Goal: Task Accomplishment & Management: Complete application form

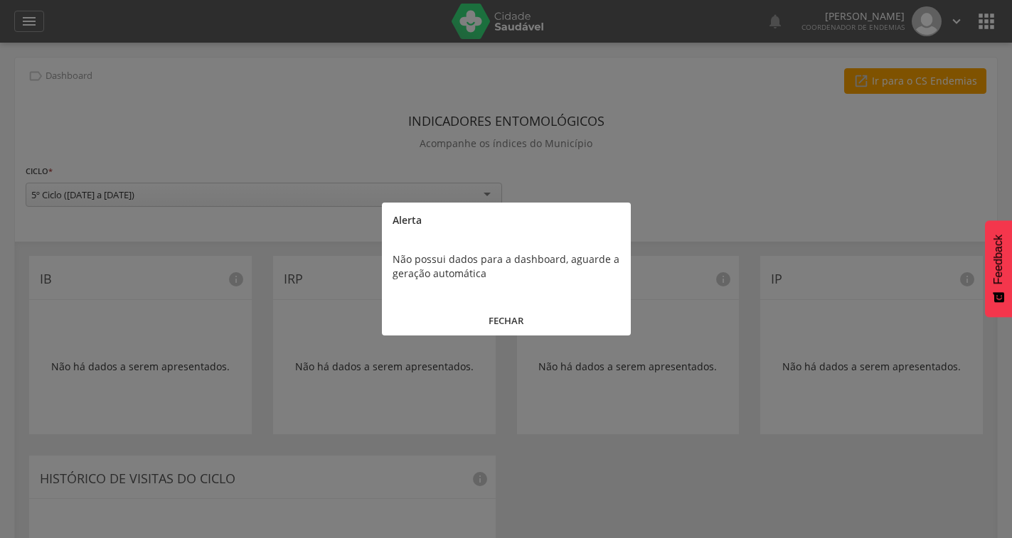
click at [505, 311] on button "FECHAR" at bounding box center [506, 321] width 249 height 31
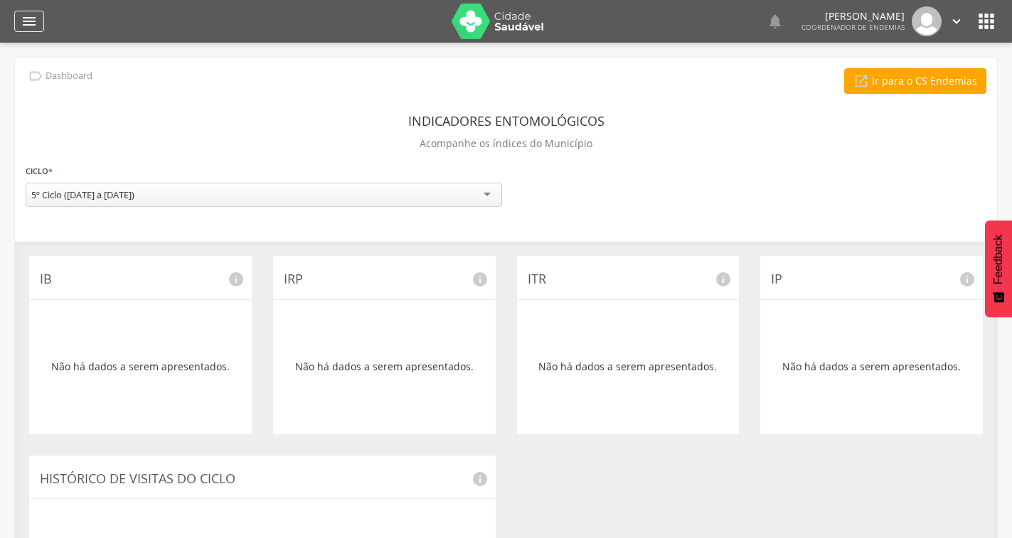
click at [31, 25] on icon "" at bounding box center [29, 21] width 17 height 17
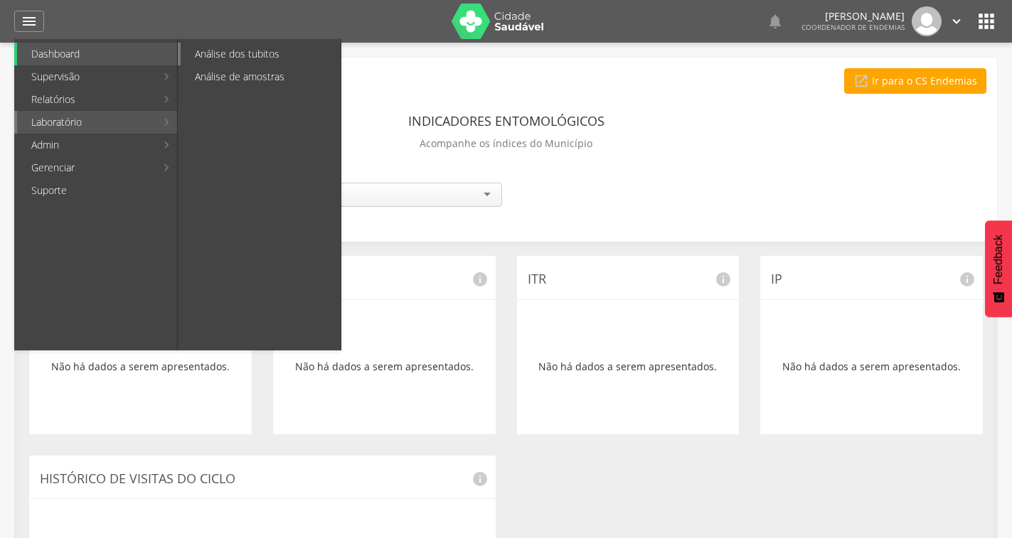
click at [239, 53] on link "Análise dos tubitos" at bounding box center [261, 54] width 160 height 23
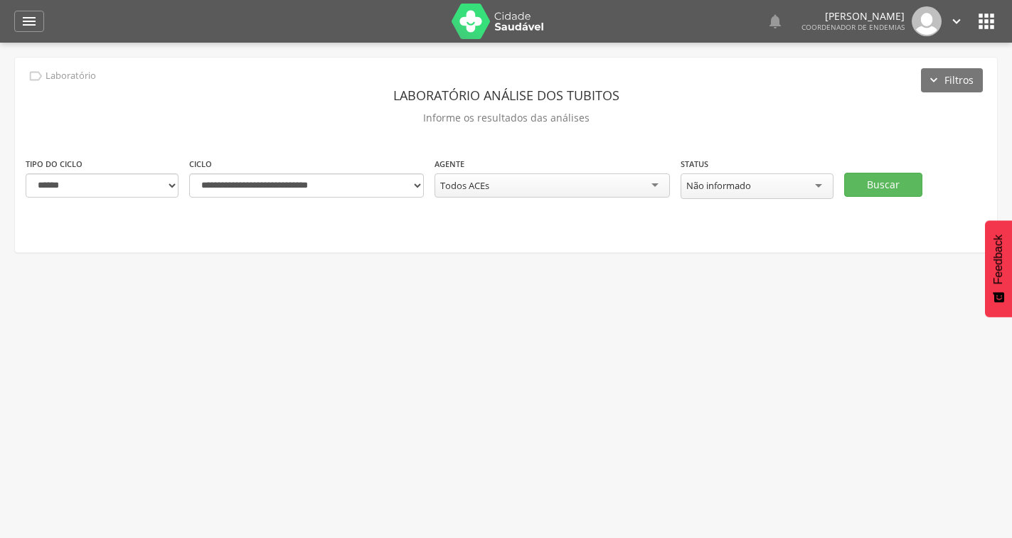
click at [608, 172] on div "**********" at bounding box center [552, 178] width 235 height 45
click at [549, 178] on div "Todos ACEs" at bounding box center [552, 186] width 235 height 24
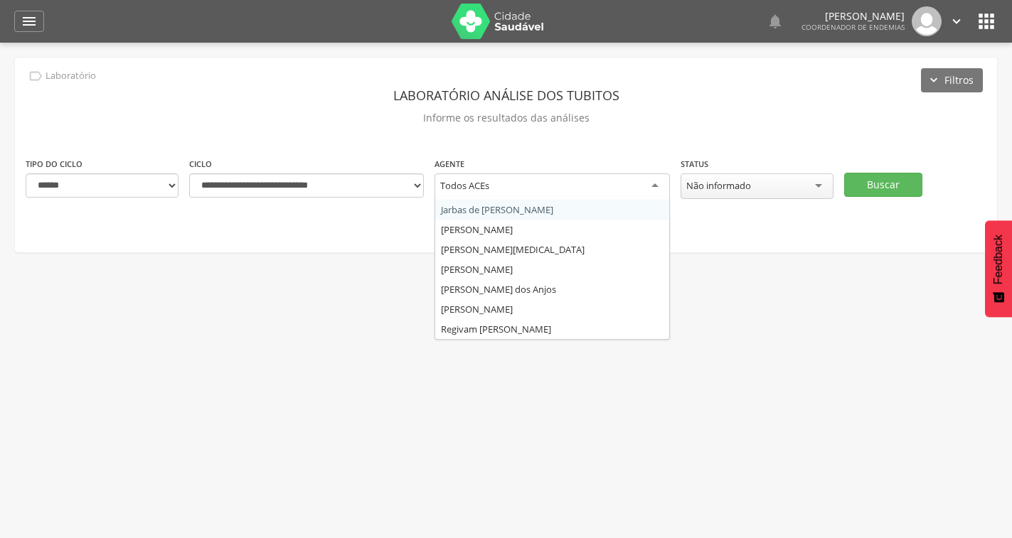
scroll to position [43, 0]
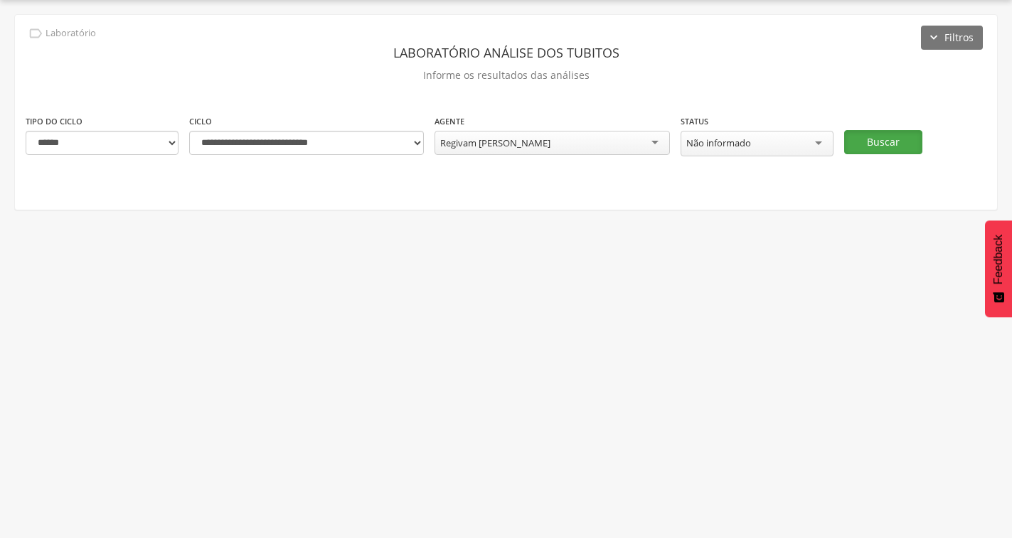
click at [865, 130] on button "Buscar" at bounding box center [883, 142] width 78 height 24
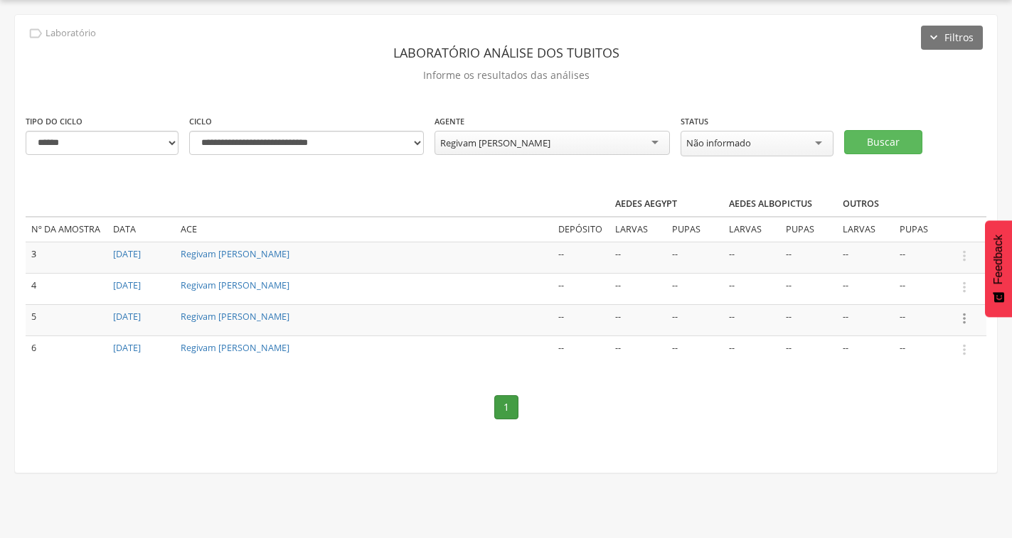
click at [965, 314] on icon "" at bounding box center [965, 319] width 16 height 16
click at [921, 292] on link "Informar resultado" at bounding box center [915, 295] width 112 height 18
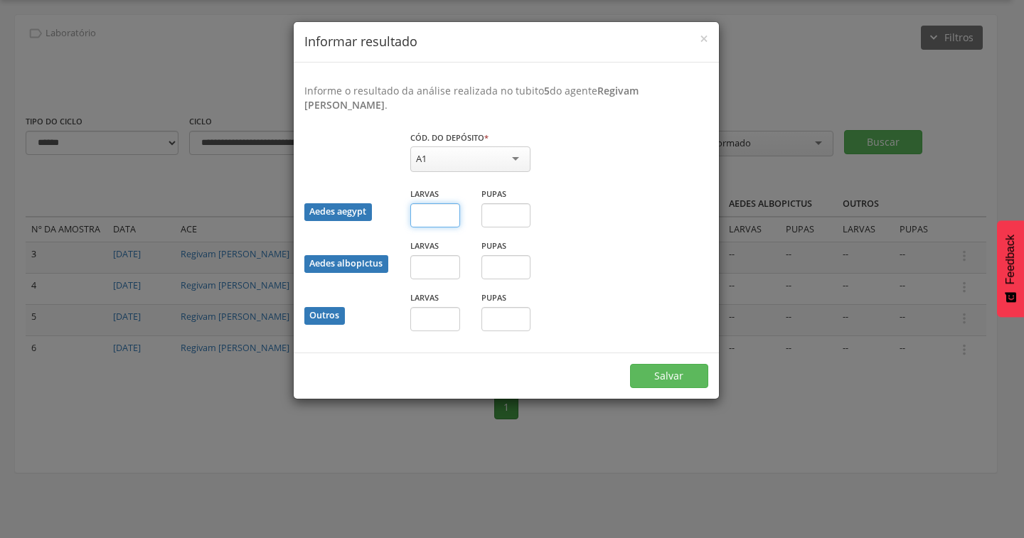
click at [424, 218] on input "text" at bounding box center [435, 215] width 50 height 24
type input "*"
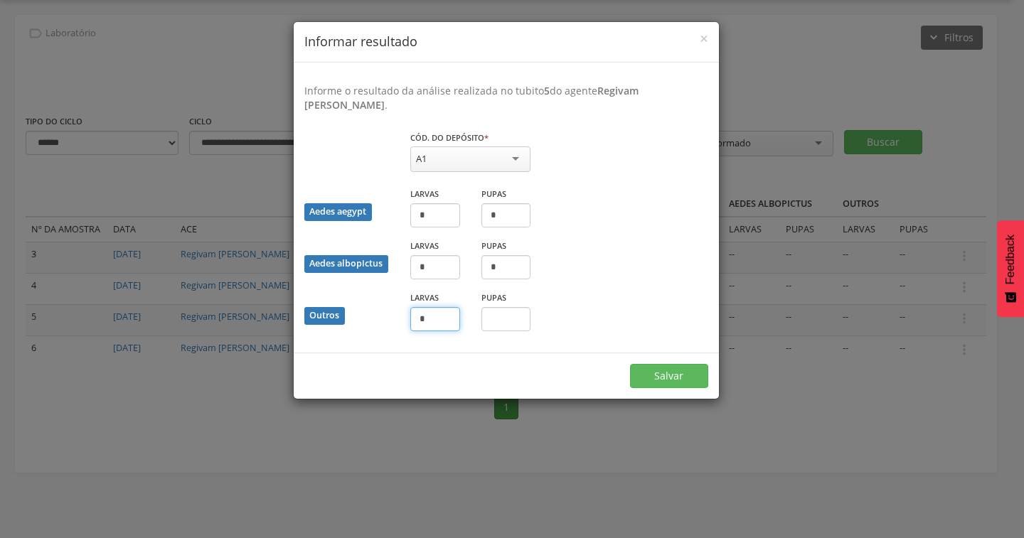
type input "*"
click at [630, 364] on button "Salvar" at bounding box center [669, 376] width 78 height 24
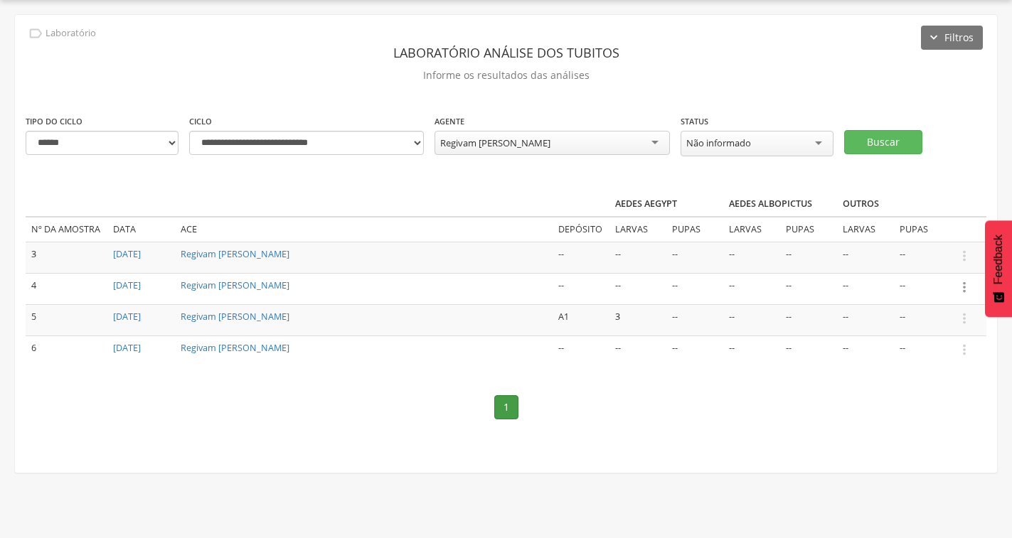
click at [965, 287] on icon "" at bounding box center [965, 288] width 16 height 16
click at [948, 259] on link "Informar resultado" at bounding box center [915, 264] width 112 height 18
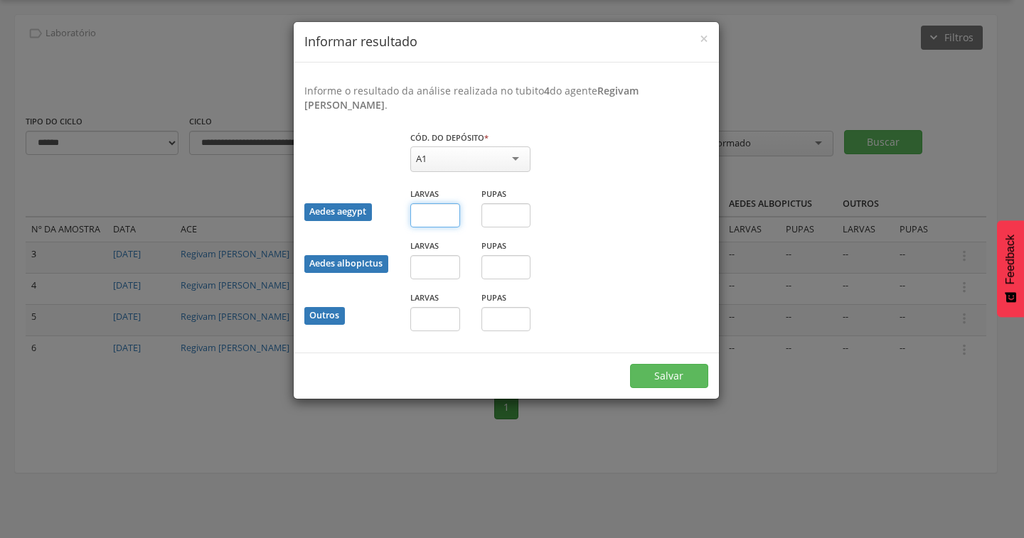
click at [425, 221] on input "text" at bounding box center [435, 215] width 50 height 24
type input "*"
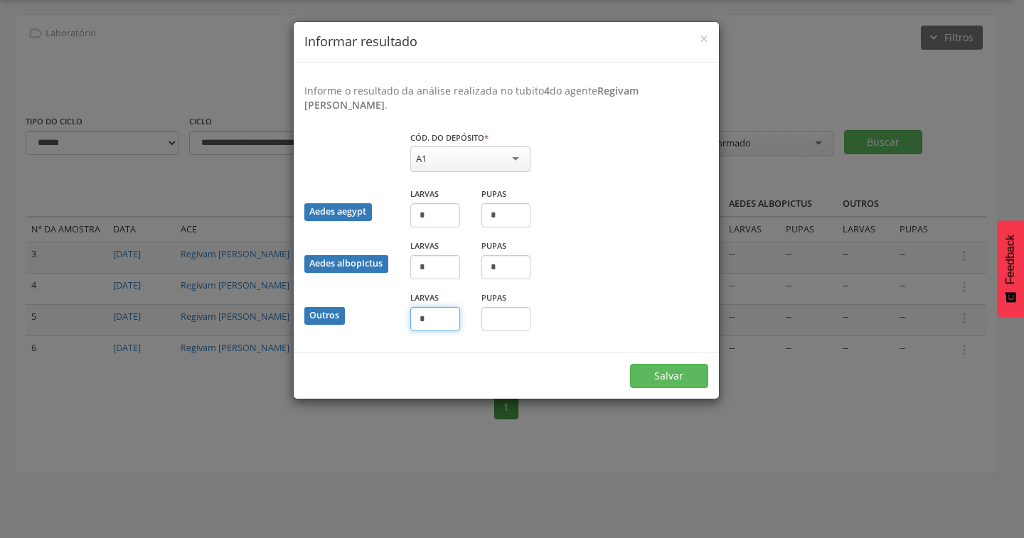
type input "*"
click at [647, 373] on button "Salvar" at bounding box center [669, 376] width 78 height 24
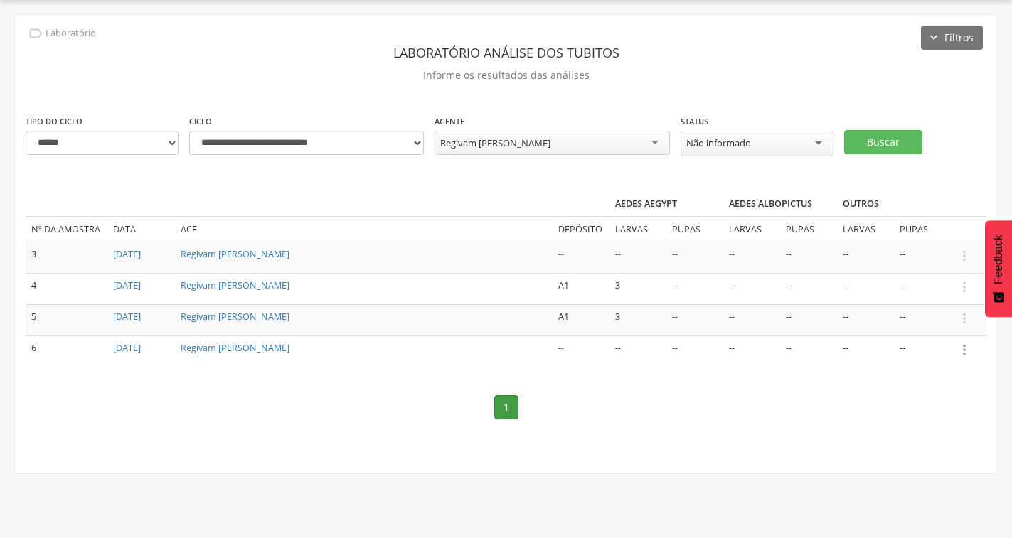
click at [967, 345] on icon "" at bounding box center [965, 350] width 16 height 16
click at [940, 324] on link "Informar resultado" at bounding box center [915, 326] width 112 height 18
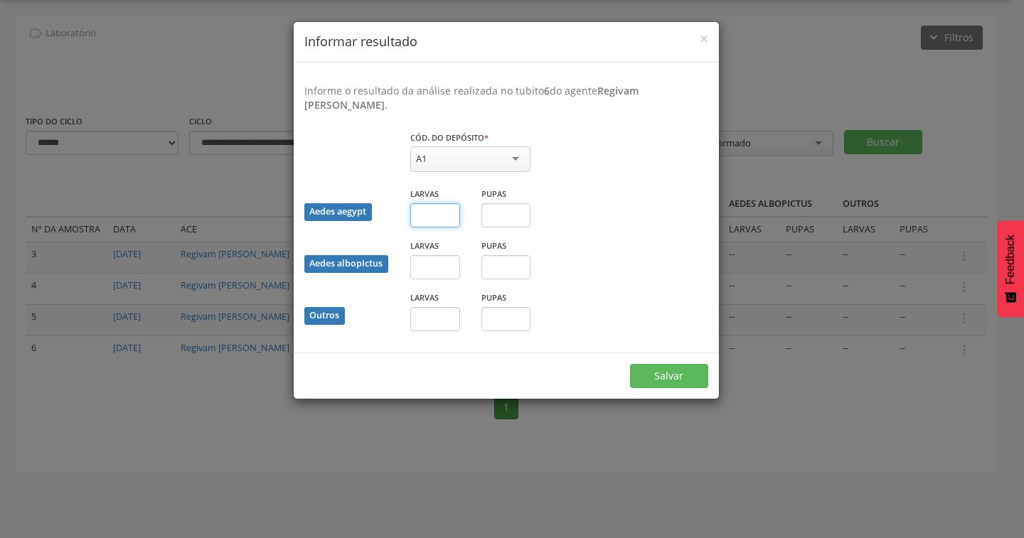
click at [451, 218] on input "text" at bounding box center [435, 215] width 50 height 24
type input "*"
click at [679, 370] on button "Salvar" at bounding box center [669, 376] width 78 height 24
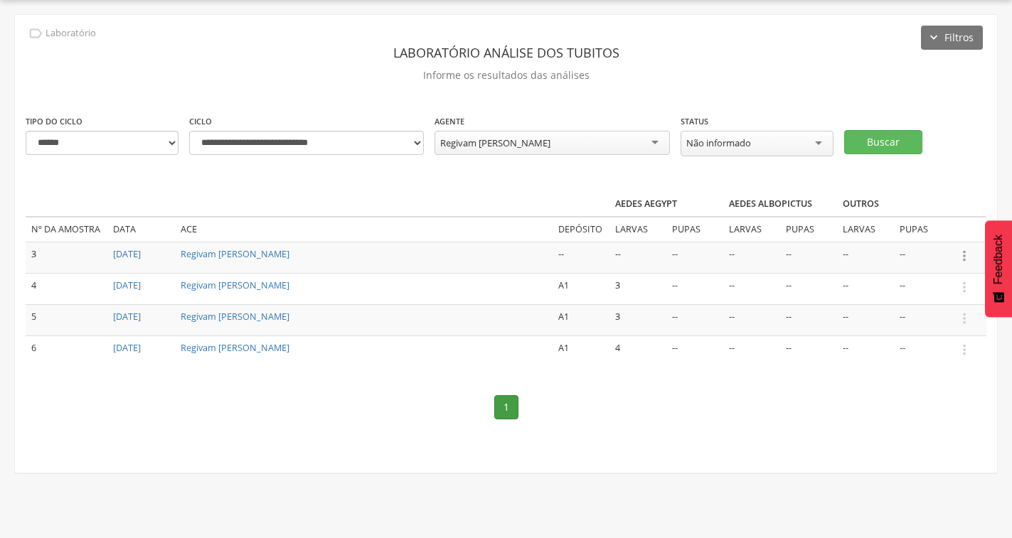
click at [965, 255] on icon "" at bounding box center [965, 256] width 16 height 16
click at [893, 230] on link "Informar resultado" at bounding box center [915, 232] width 112 height 18
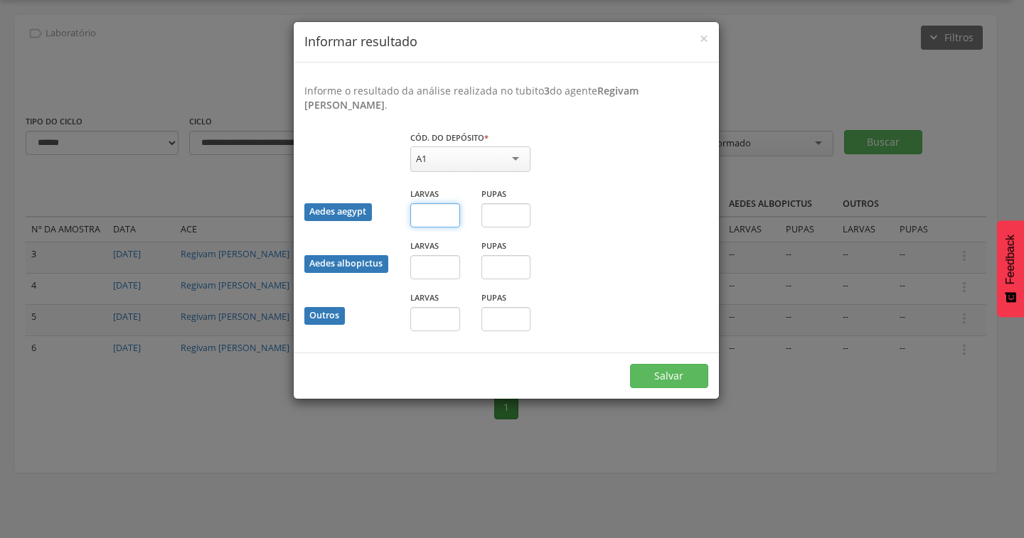
click at [447, 208] on input "text" at bounding box center [435, 215] width 50 height 24
type input "*"
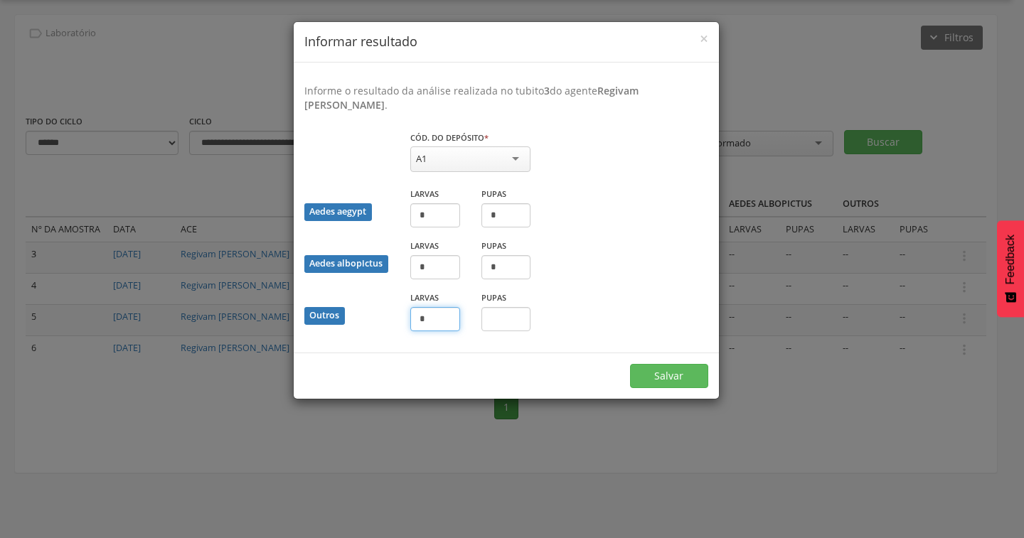
type input "*"
click at [660, 373] on button "Salvar" at bounding box center [669, 376] width 78 height 24
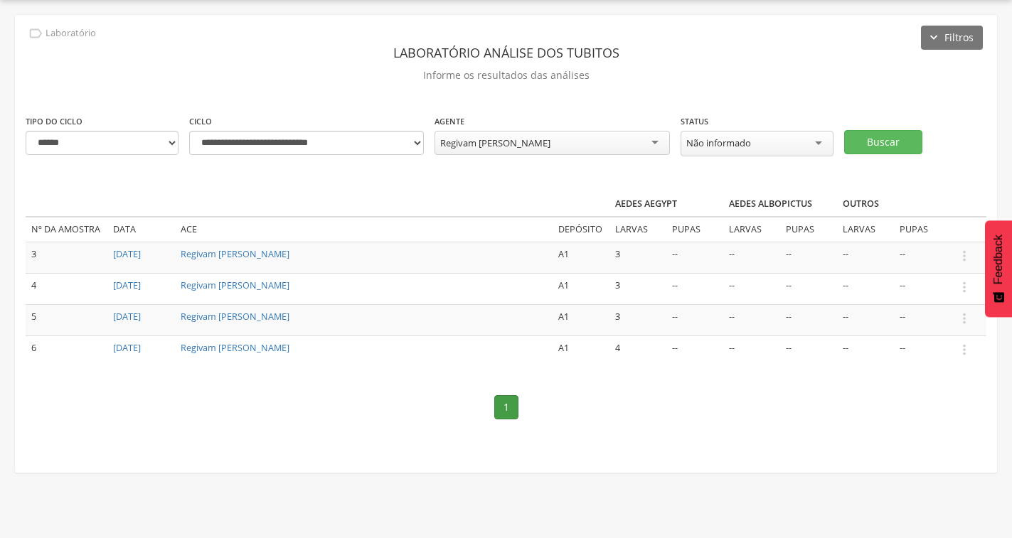
click at [497, 137] on div "Regivam Antonio Farias" at bounding box center [495, 143] width 110 height 13
click at [862, 144] on button "Buscar" at bounding box center [883, 142] width 78 height 24
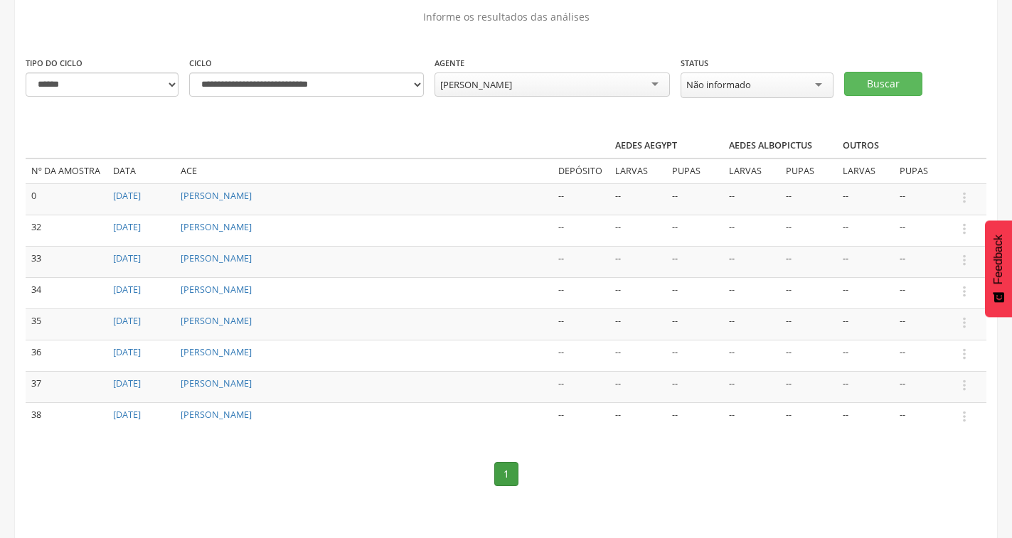
scroll to position [102, 0]
click at [958, 228] on icon "" at bounding box center [965, 229] width 16 height 16
click at [946, 205] on link "Informar resultado" at bounding box center [915, 205] width 112 height 18
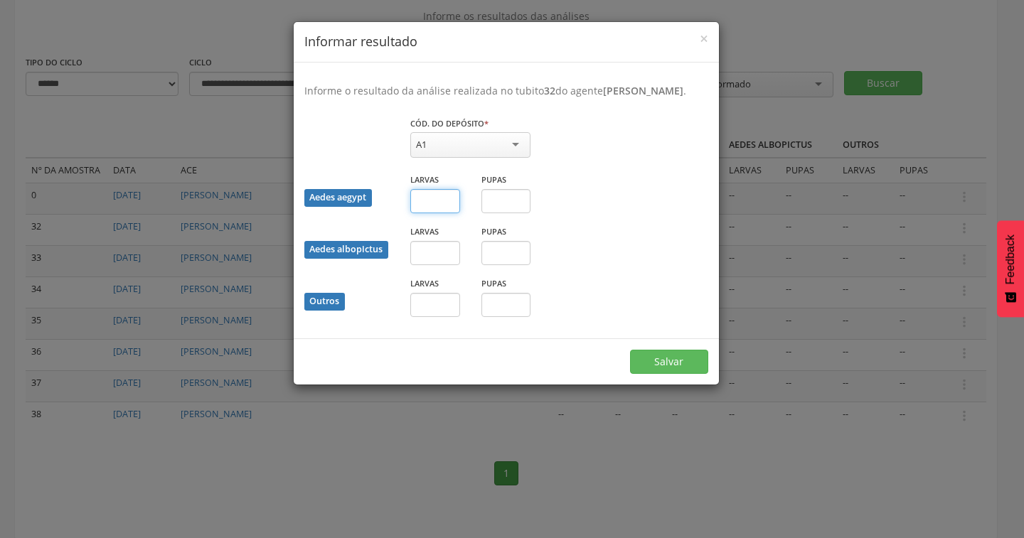
click at [435, 210] on input "text" at bounding box center [435, 201] width 50 height 24
type input "*"
click at [678, 374] on button "Salvar" at bounding box center [669, 362] width 78 height 24
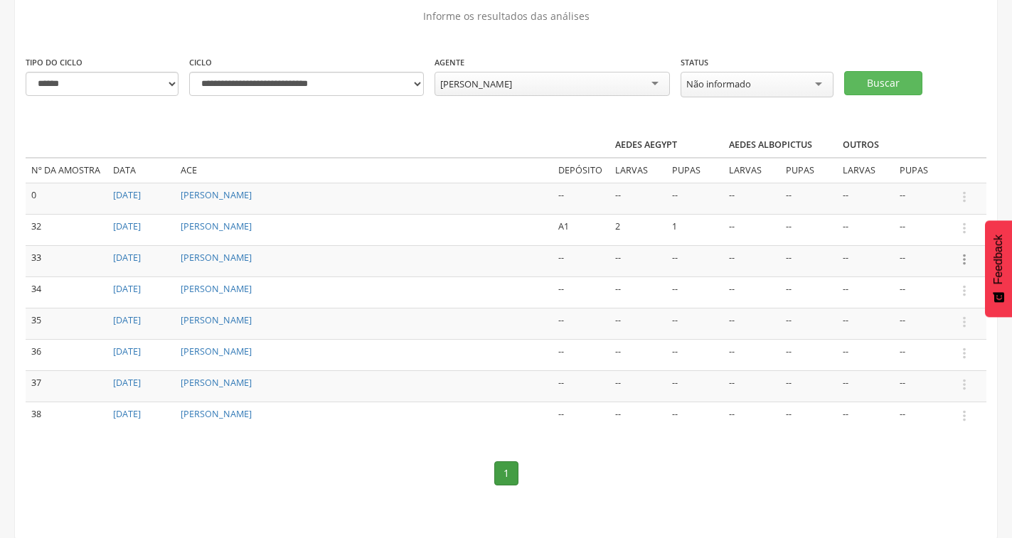
click at [967, 258] on icon "" at bounding box center [965, 260] width 16 height 16
click at [886, 230] on link "Informar resultado" at bounding box center [915, 236] width 112 height 18
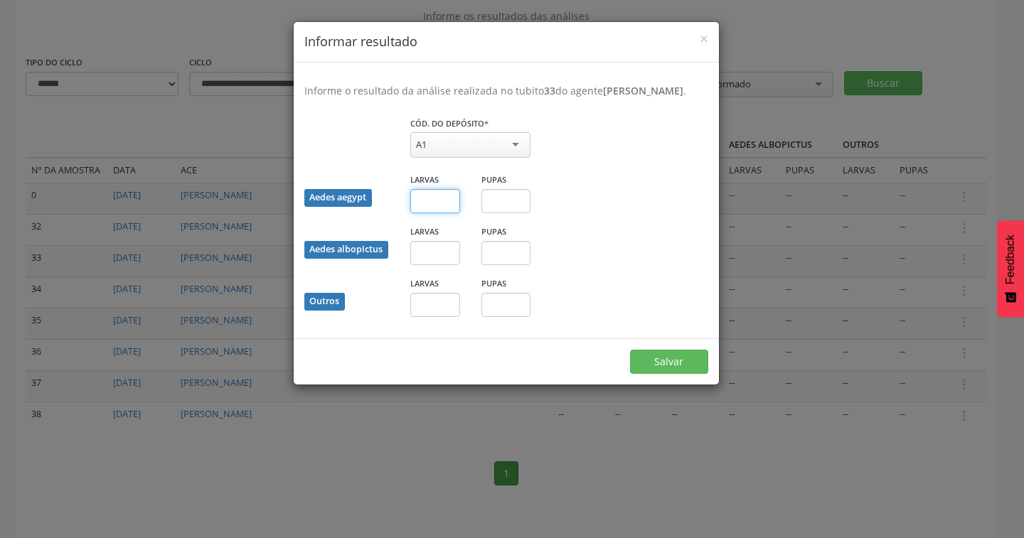
click at [435, 209] on input "text" at bounding box center [435, 201] width 50 height 24
type input "*"
click at [654, 374] on button "Salvar" at bounding box center [669, 362] width 78 height 24
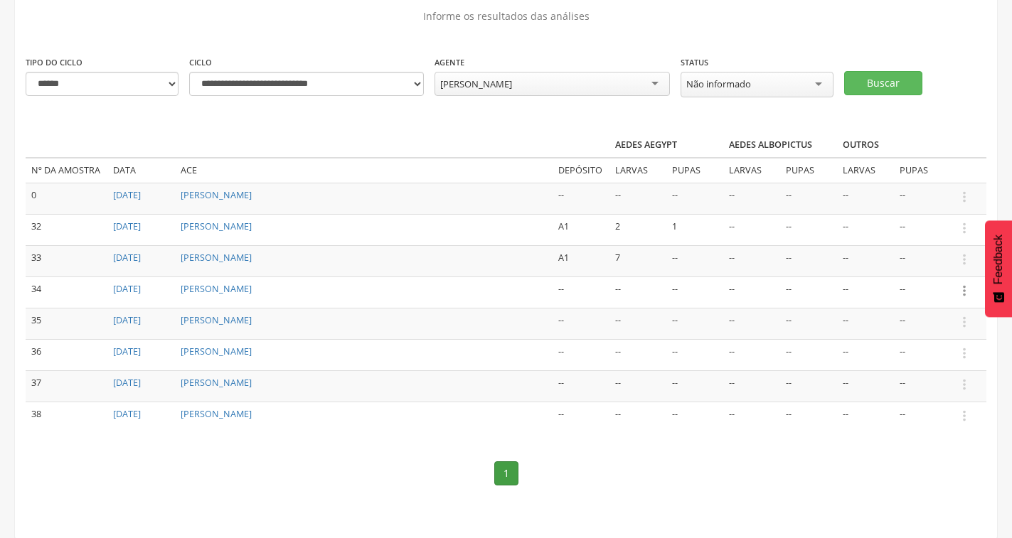
click at [970, 291] on icon "" at bounding box center [965, 291] width 16 height 16
click at [944, 261] on link "Informar resultado" at bounding box center [915, 267] width 112 height 18
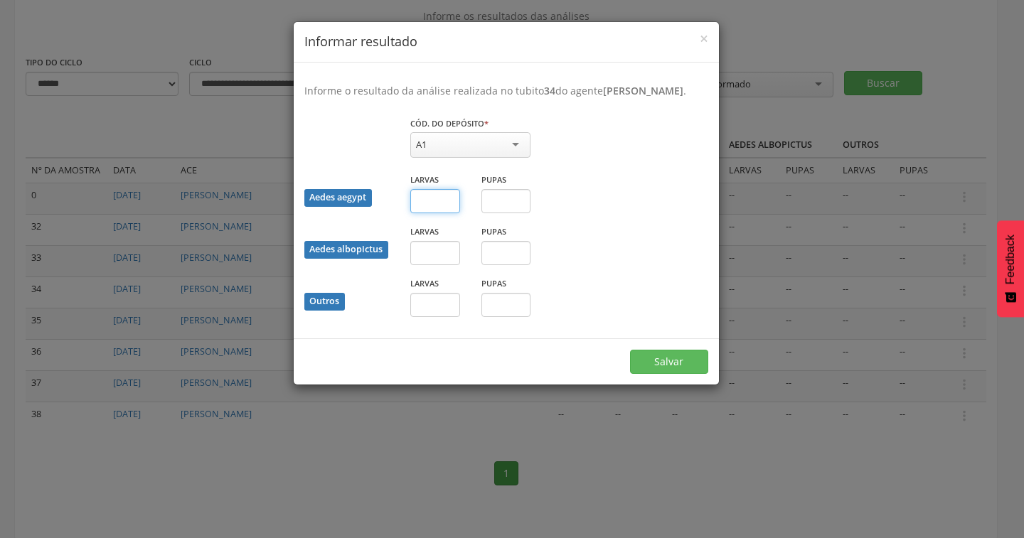
click at [424, 211] on input "text" at bounding box center [435, 201] width 50 height 24
type input "*"
click at [672, 374] on button "Salvar" at bounding box center [669, 362] width 78 height 24
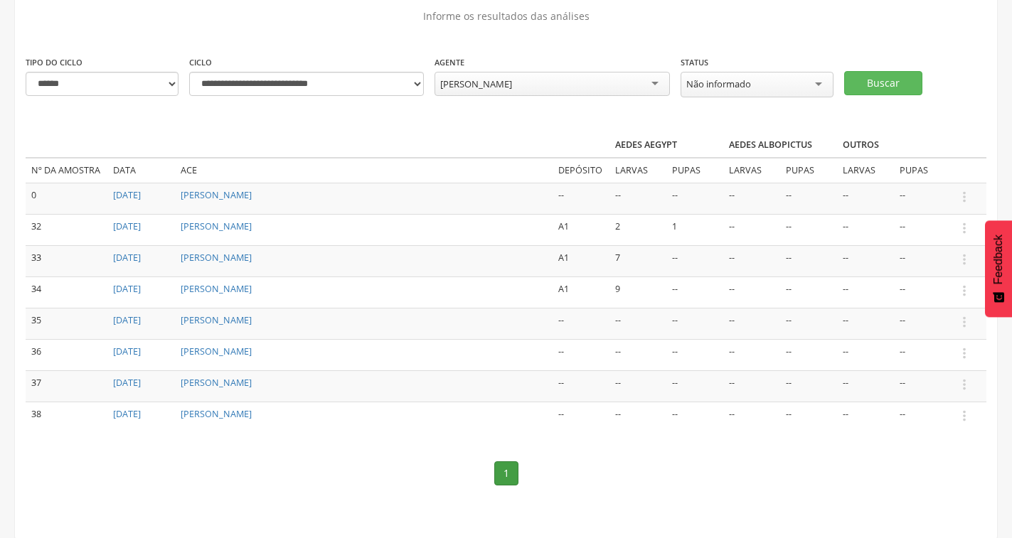
click at [557, 82] on div "Jose Hernandes Ribeiro" at bounding box center [552, 84] width 235 height 24
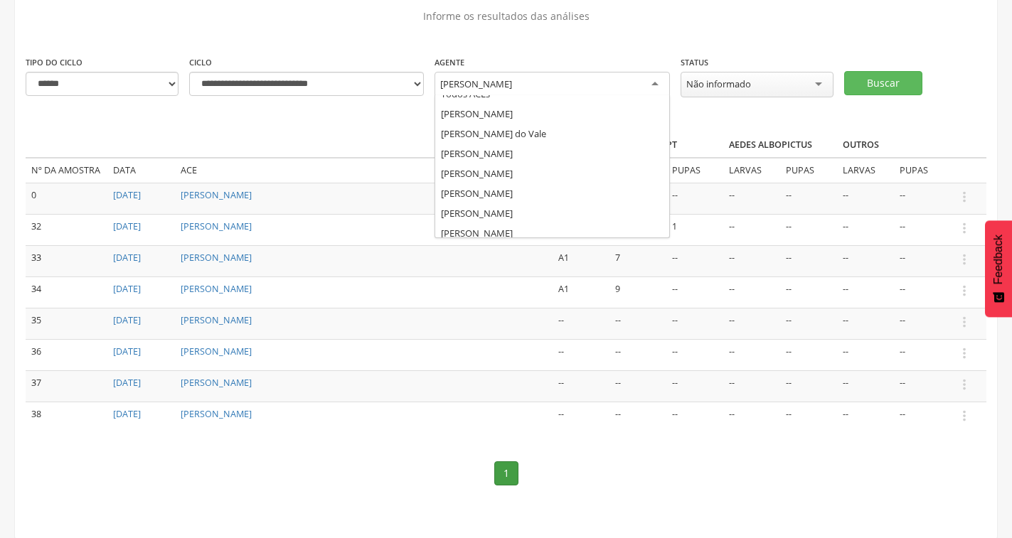
scroll to position [0, 0]
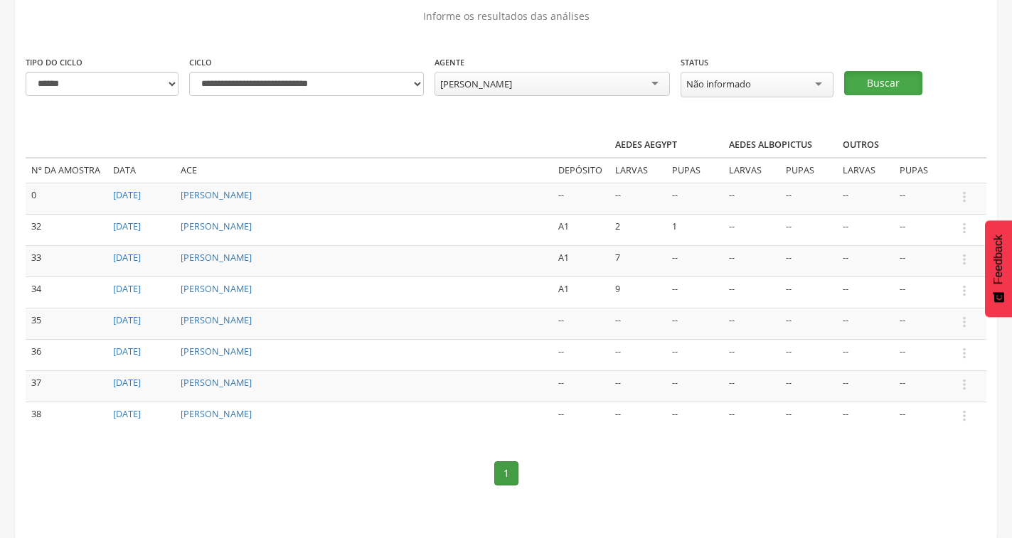
click at [883, 80] on button "Buscar" at bounding box center [883, 83] width 78 height 24
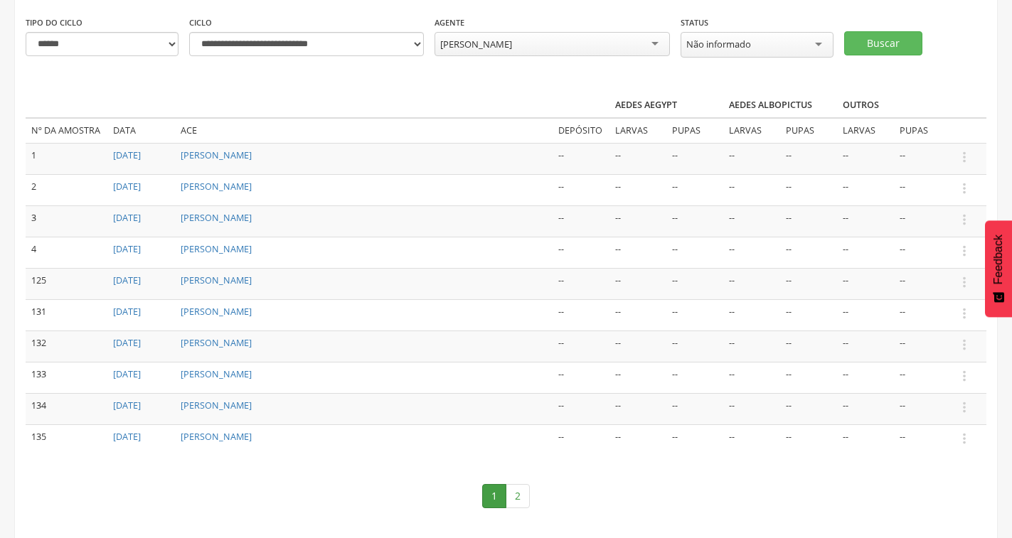
scroll to position [164, 0]
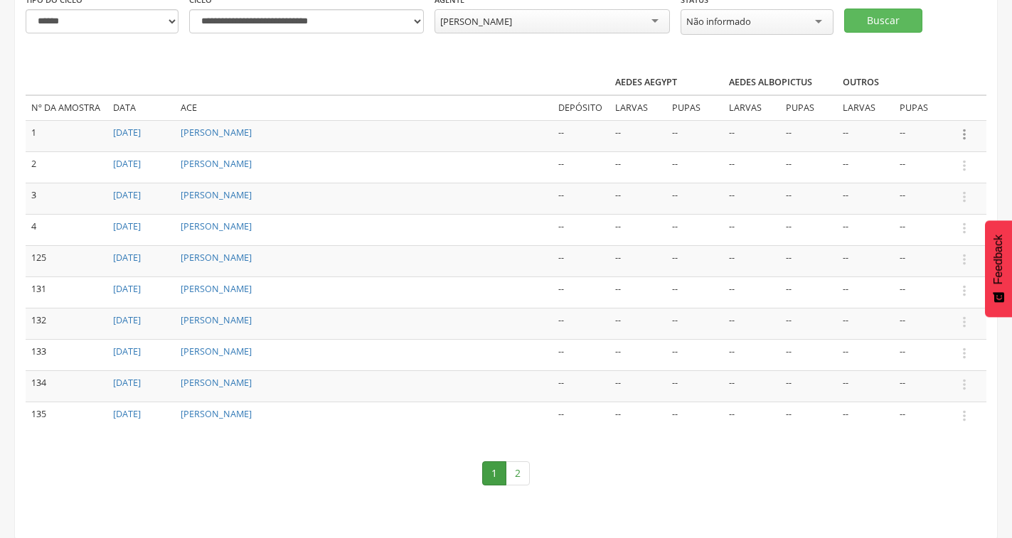
click at [964, 127] on icon "" at bounding box center [965, 135] width 16 height 16
click at [914, 114] on link "Informar resultado" at bounding box center [915, 111] width 112 height 18
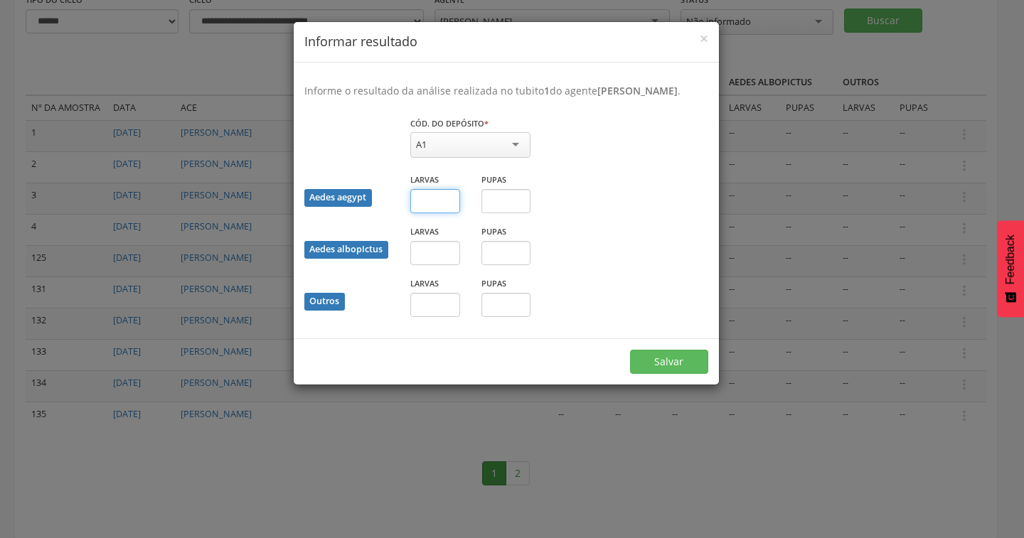
click at [442, 213] on input "text" at bounding box center [435, 201] width 50 height 24
type input "*"
click at [686, 374] on button "Salvar" at bounding box center [669, 362] width 78 height 24
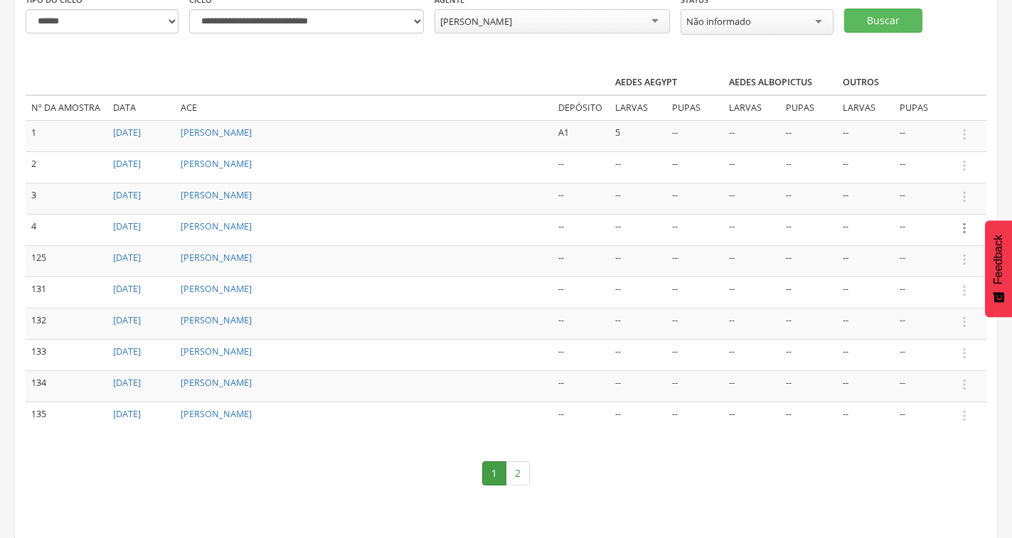
click at [960, 233] on icon "" at bounding box center [965, 229] width 16 height 16
click at [918, 198] on link "Informar resultado" at bounding box center [915, 205] width 112 height 18
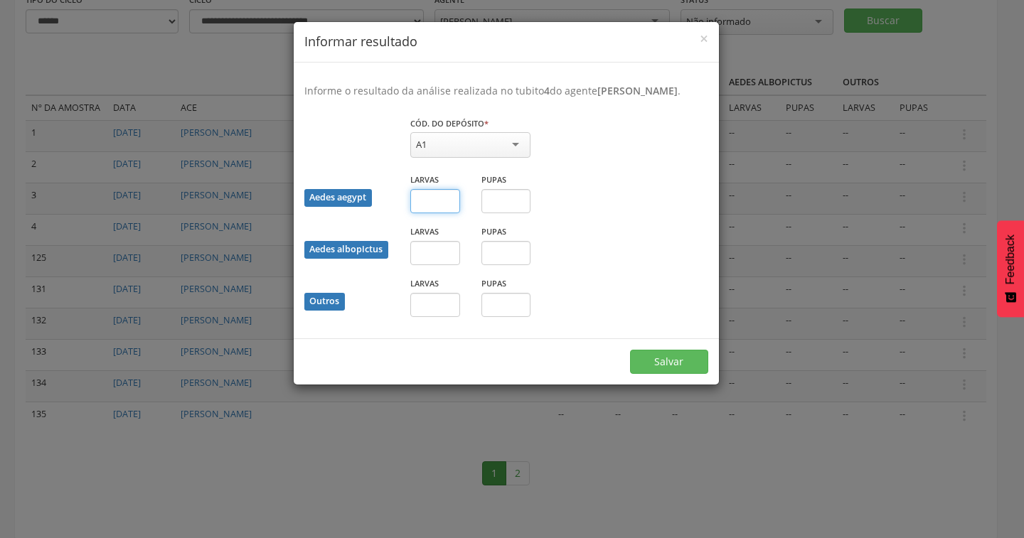
click at [436, 213] on input "text" at bounding box center [435, 201] width 50 height 24
type input "*"
click at [425, 317] on input "text" at bounding box center [435, 305] width 50 height 24
type input "*"
click at [492, 317] on input "text" at bounding box center [507, 305] width 50 height 24
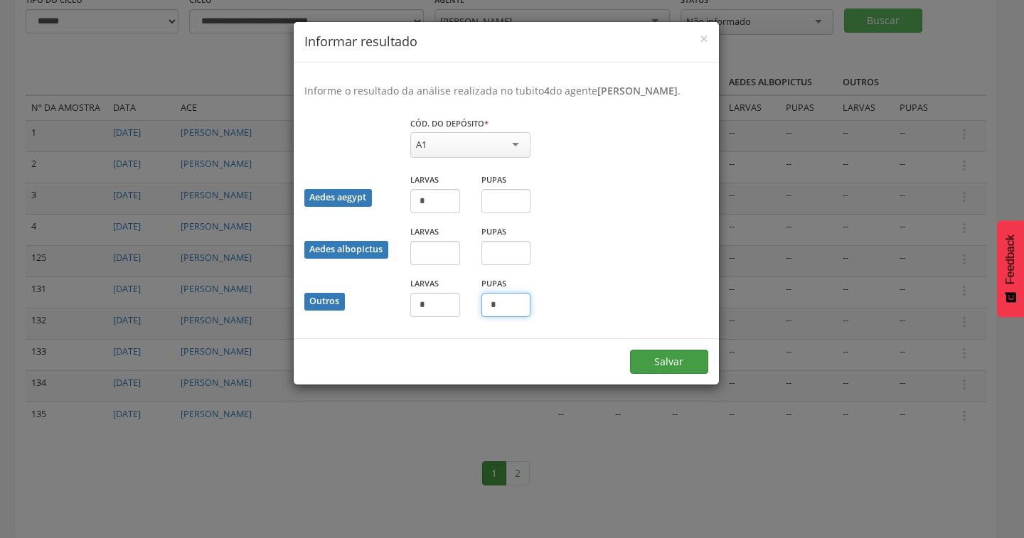
type input "*"
click at [667, 374] on button "Salvar" at bounding box center [669, 362] width 78 height 24
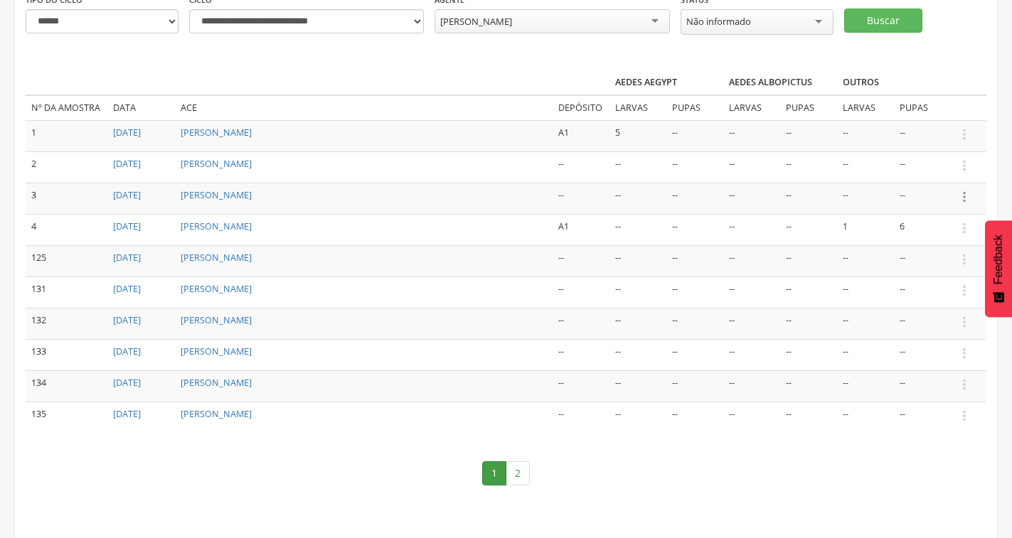
click at [965, 195] on icon "" at bounding box center [965, 197] width 16 height 16
click at [943, 169] on link "Informar resultado" at bounding box center [915, 173] width 112 height 18
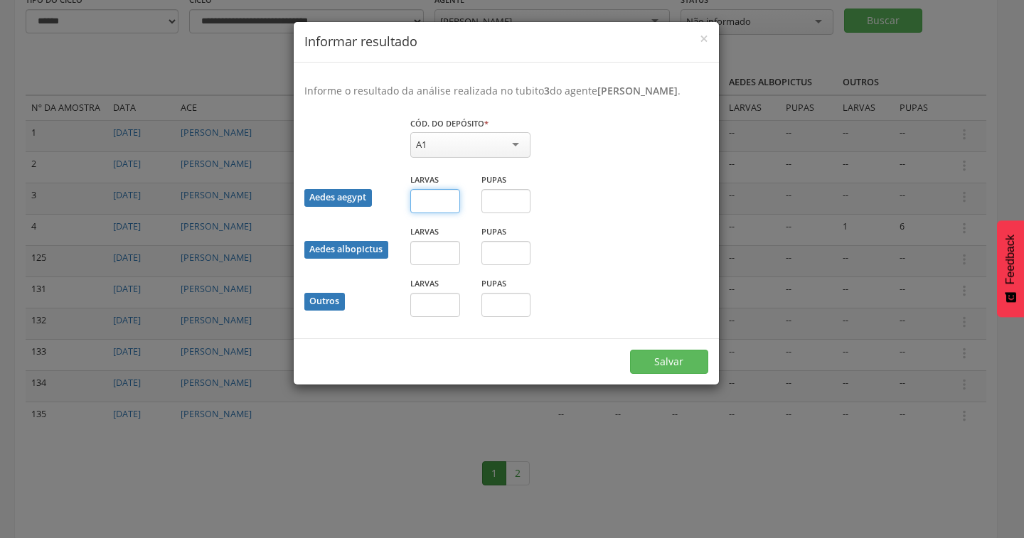
click at [436, 213] on input "text" at bounding box center [435, 201] width 50 height 24
click at [706, 39] on span "×" at bounding box center [704, 38] width 9 height 20
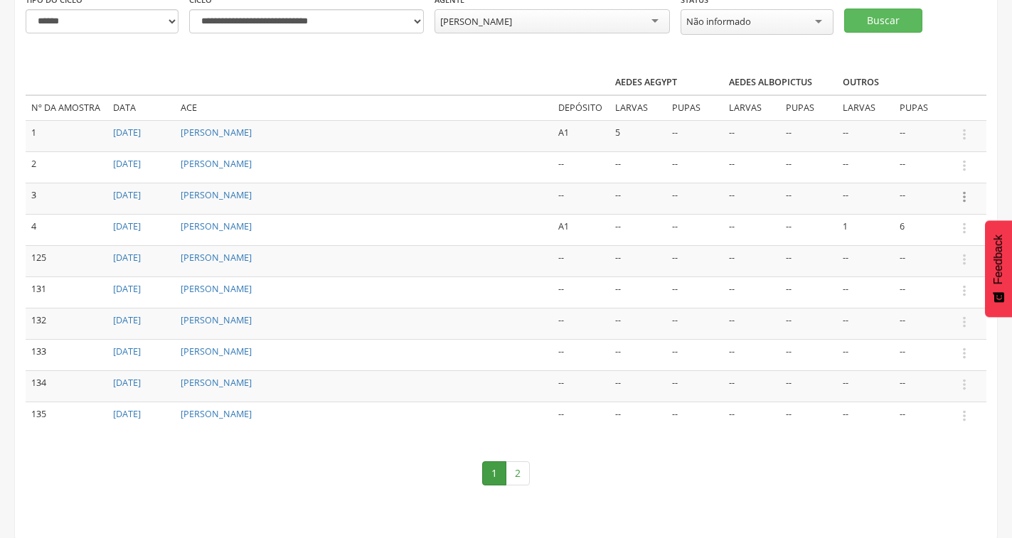
click at [963, 197] on icon "" at bounding box center [965, 197] width 16 height 16
click at [948, 174] on link "Informar resultado" at bounding box center [915, 173] width 112 height 18
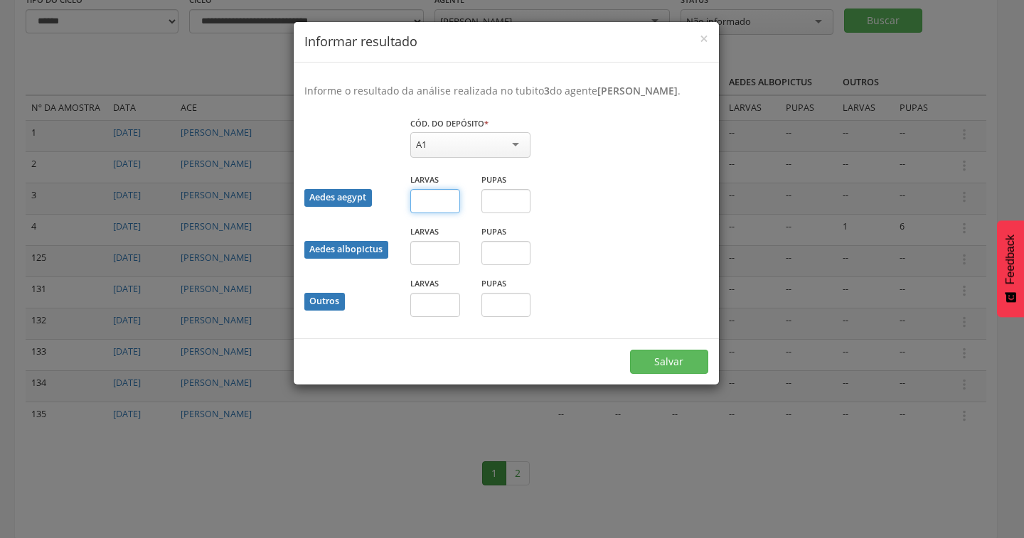
click at [428, 211] on input "text" at bounding box center [435, 201] width 50 height 24
click at [519, 158] on div "A1" at bounding box center [470, 145] width 120 height 26
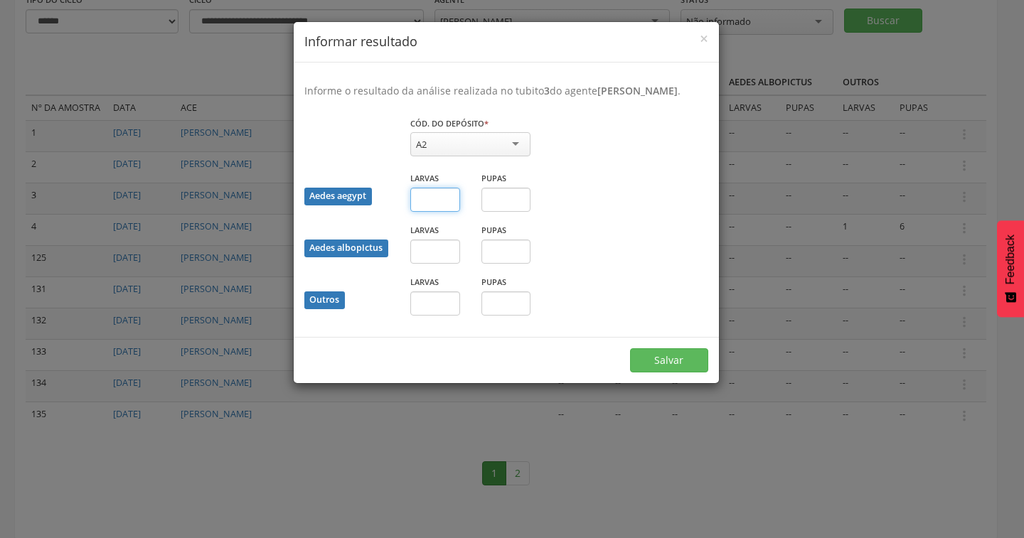
click at [426, 212] on input "text" at bounding box center [435, 200] width 50 height 24
type input "*"
click at [646, 373] on button "Salvar" at bounding box center [669, 361] width 78 height 24
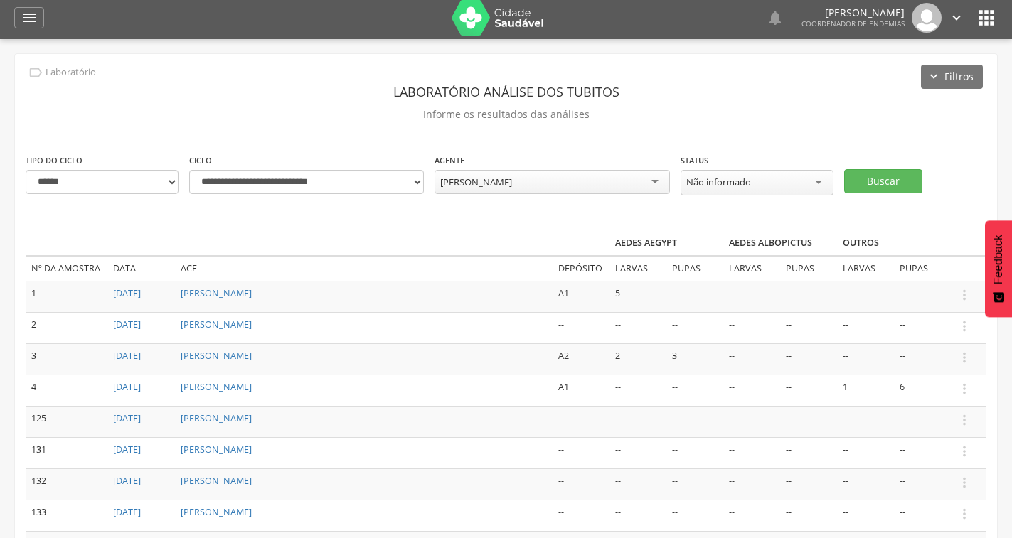
scroll to position [0, 0]
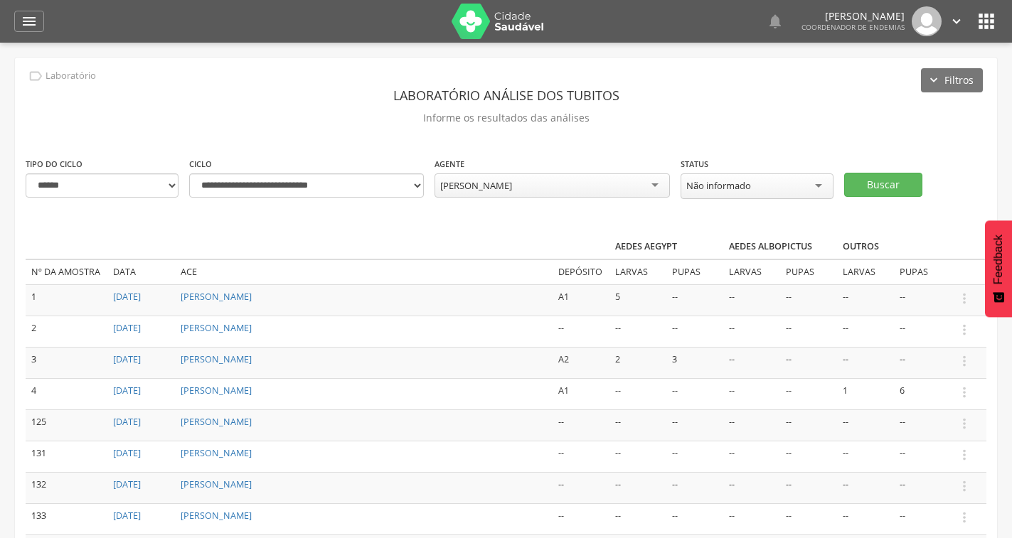
click at [512, 189] on div "Francisco Carlos da Costa" at bounding box center [476, 185] width 72 height 13
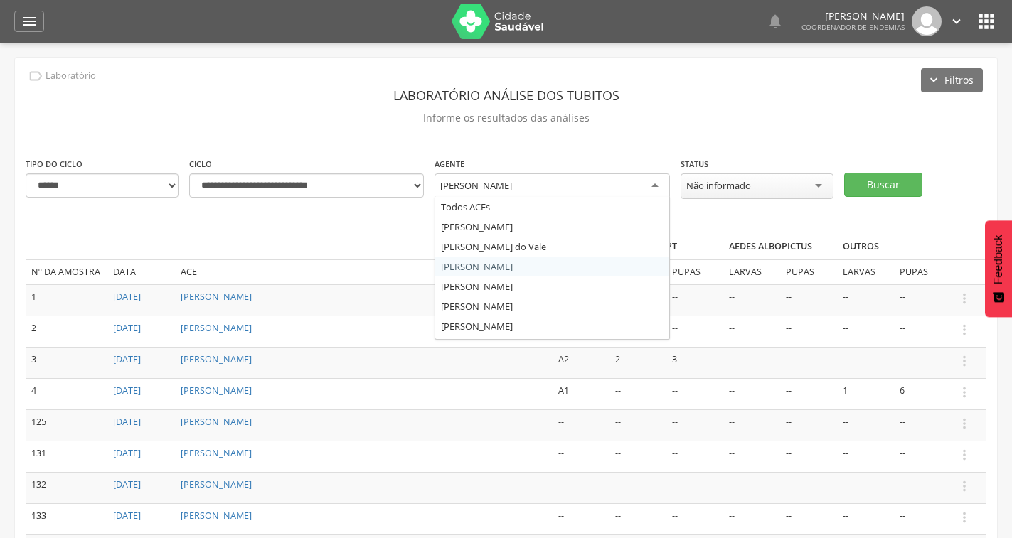
drag, startPoint x: 549, startPoint y: 185, endPoint x: 537, endPoint y: 189, distance: 12.8
click at [344, 185] on div "**********" at bounding box center [506, 184] width 982 height 57
click at [512, 184] on div "Francisco Carlos da Costa" at bounding box center [476, 185] width 72 height 13
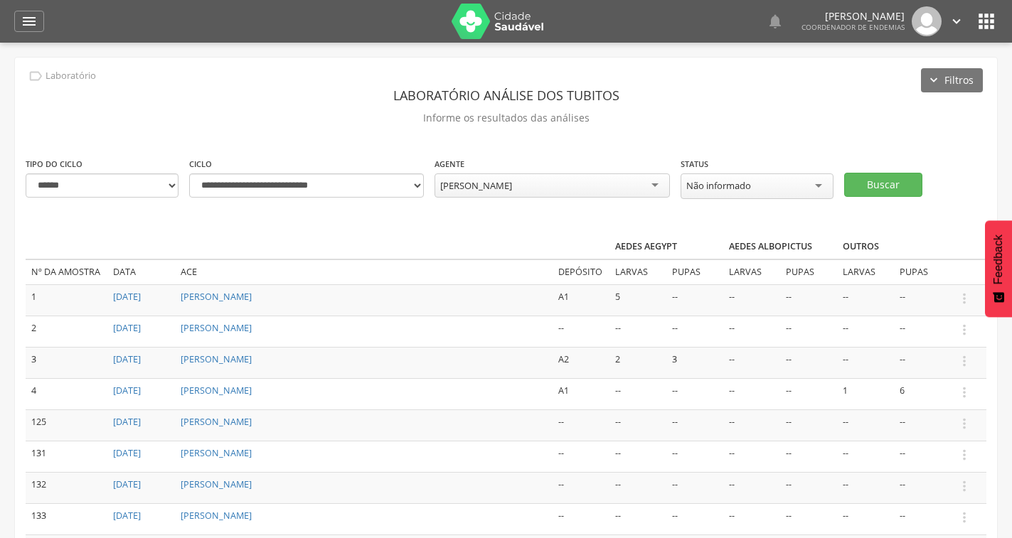
click at [512, 185] on div "Francisco Carlos da Costa" at bounding box center [476, 185] width 72 height 13
click at [904, 187] on button "Buscar" at bounding box center [883, 185] width 78 height 24
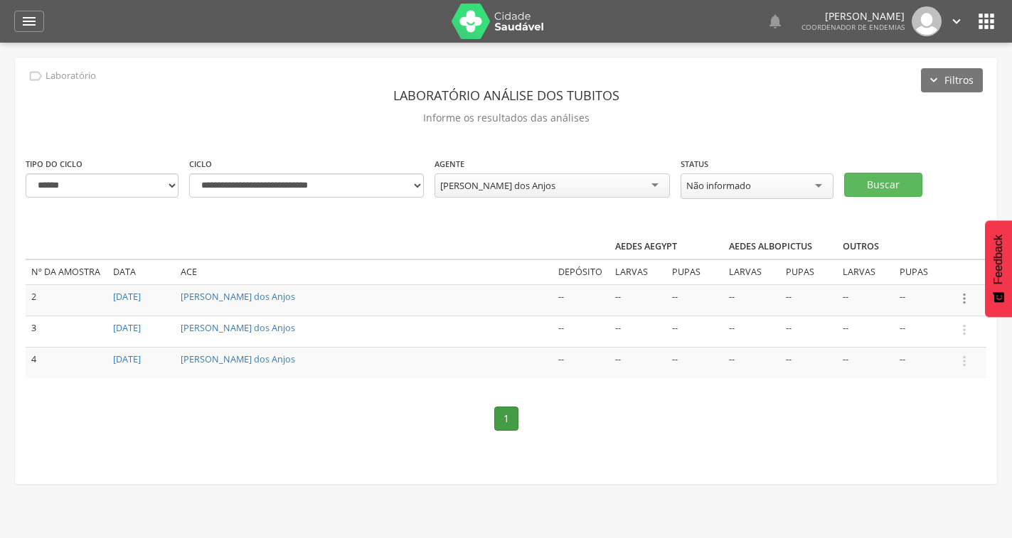
click at [965, 299] on icon "" at bounding box center [965, 299] width 16 height 16
click at [887, 276] on link "Informar resultado" at bounding box center [915, 275] width 112 height 18
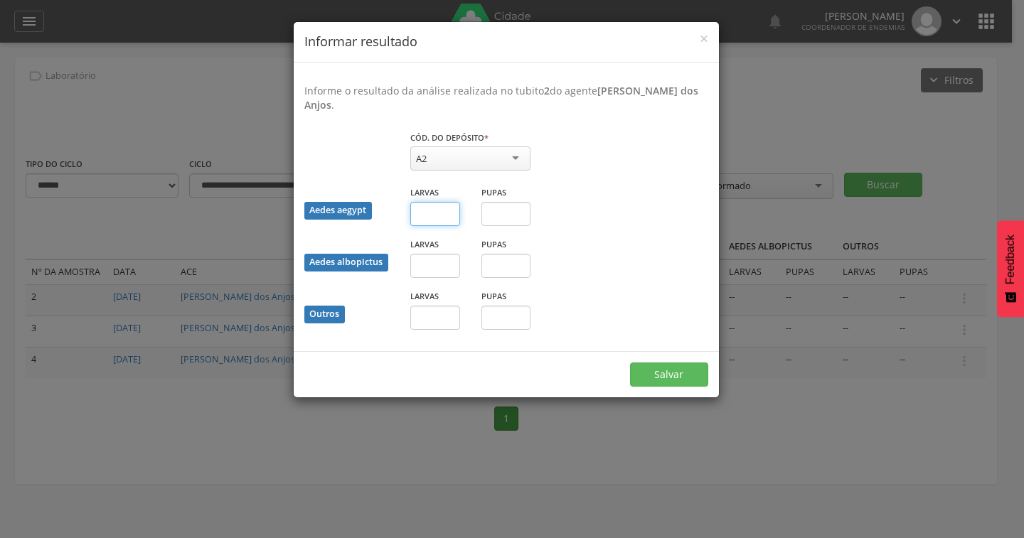
click at [443, 219] on input "text" at bounding box center [435, 214] width 50 height 24
type input "*"
click at [677, 373] on button "Salvar" at bounding box center [669, 375] width 78 height 24
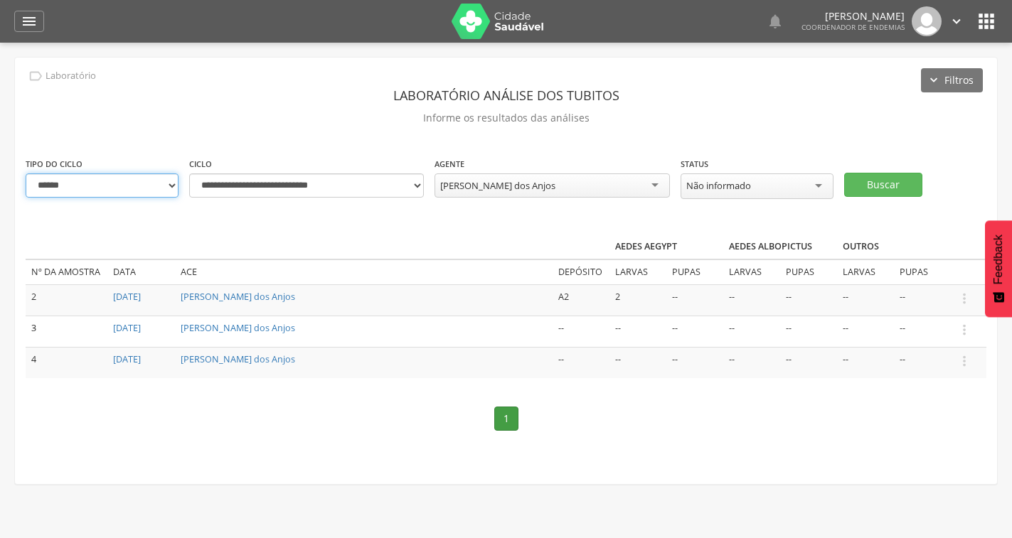
click at [168, 178] on select "**********" at bounding box center [102, 186] width 153 height 24
select select "*"
click at [26, 174] on select "**********" at bounding box center [102, 186] width 153 height 24
click at [871, 193] on button "Buscar" at bounding box center [883, 185] width 78 height 24
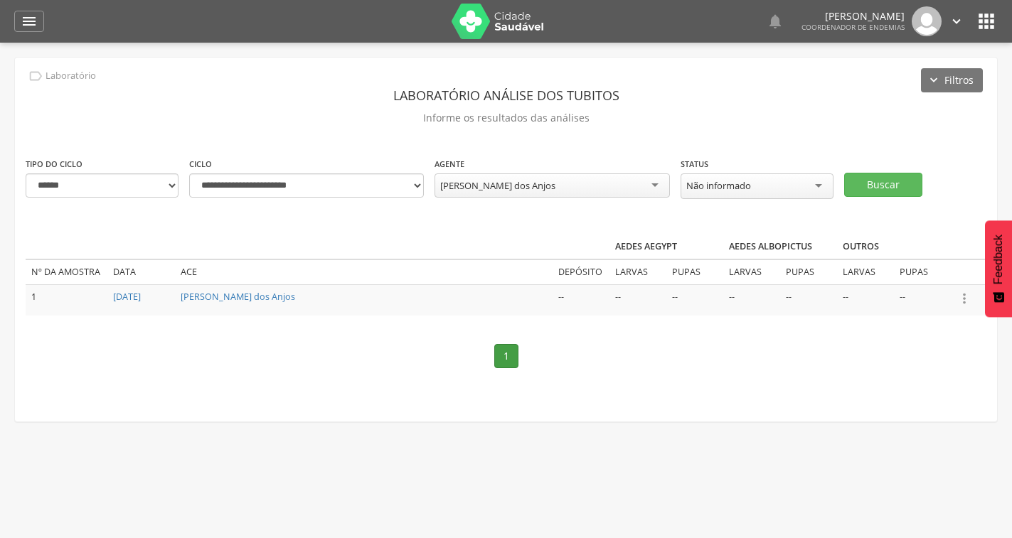
click at [962, 296] on icon "" at bounding box center [965, 299] width 16 height 16
click at [911, 275] on link "Informar resultado" at bounding box center [915, 275] width 112 height 18
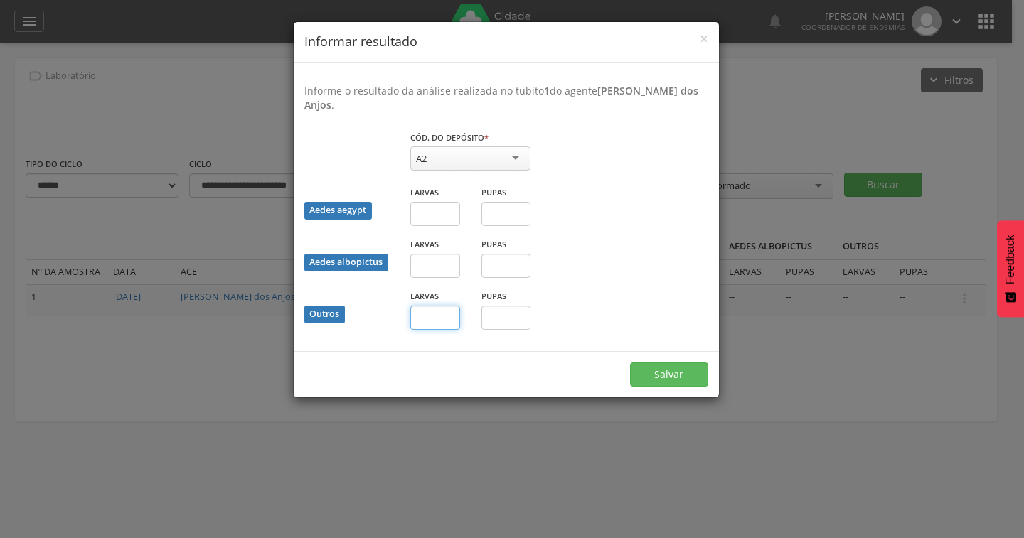
click at [435, 318] on input "text" at bounding box center [435, 318] width 50 height 24
type input "*"
click at [670, 380] on button "Salvar" at bounding box center [669, 375] width 78 height 24
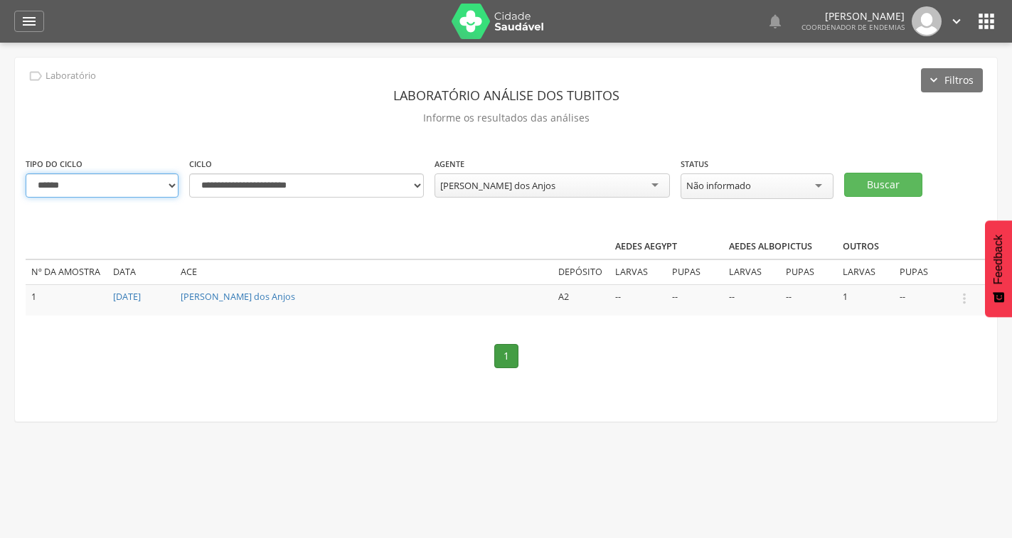
click at [110, 194] on select "**********" at bounding box center [102, 186] width 153 height 24
select select "*"
click at [26, 174] on select "**********" at bounding box center [102, 186] width 153 height 24
click at [886, 184] on button "Buscar" at bounding box center [883, 185] width 78 height 24
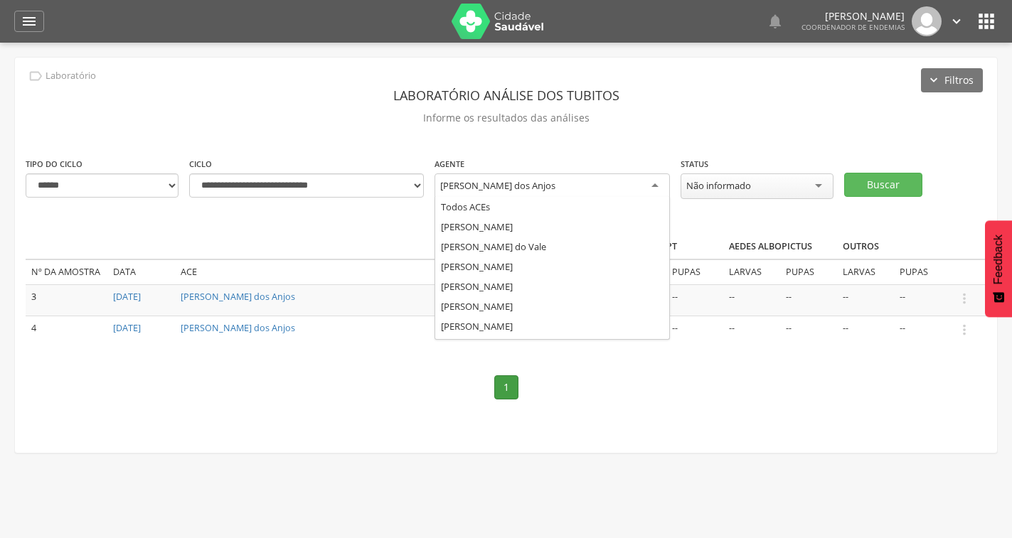
click at [592, 189] on div "[PERSON_NAME] dos Anjos" at bounding box center [552, 187] width 235 height 26
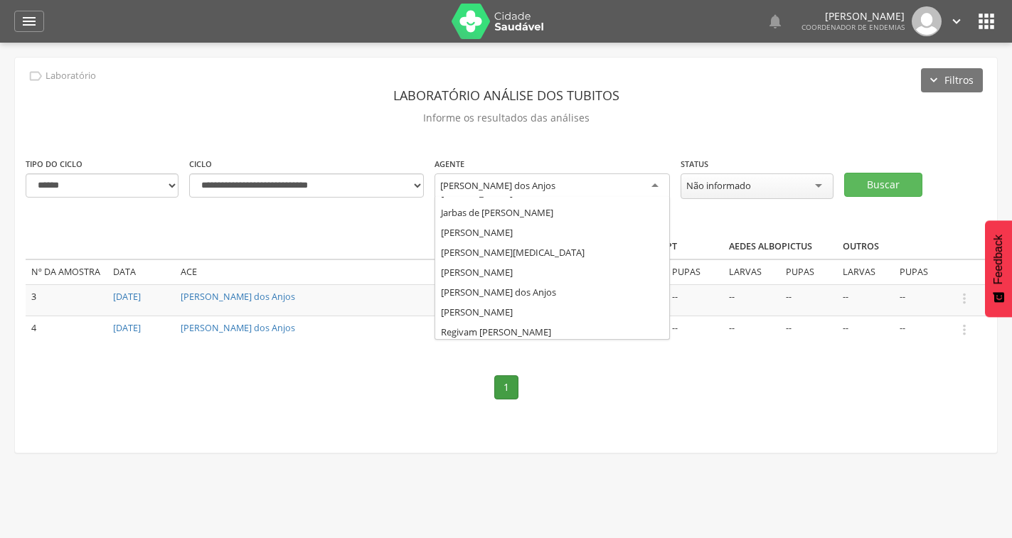
scroll to position [176, 0]
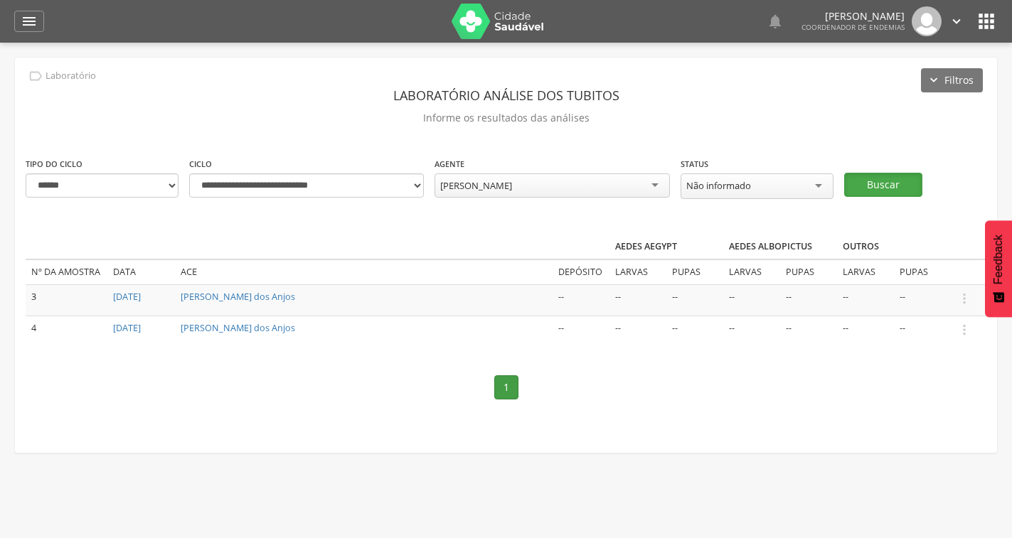
click at [864, 179] on button "Buscar" at bounding box center [883, 185] width 78 height 24
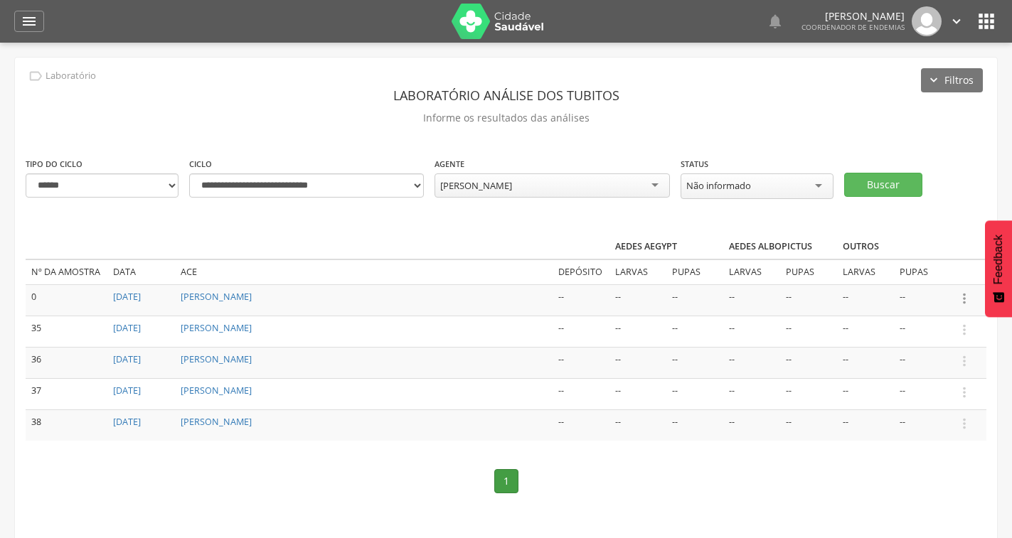
click at [965, 301] on icon "" at bounding box center [965, 299] width 16 height 16
click at [903, 275] on link "Informar resultado" at bounding box center [915, 275] width 112 height 18
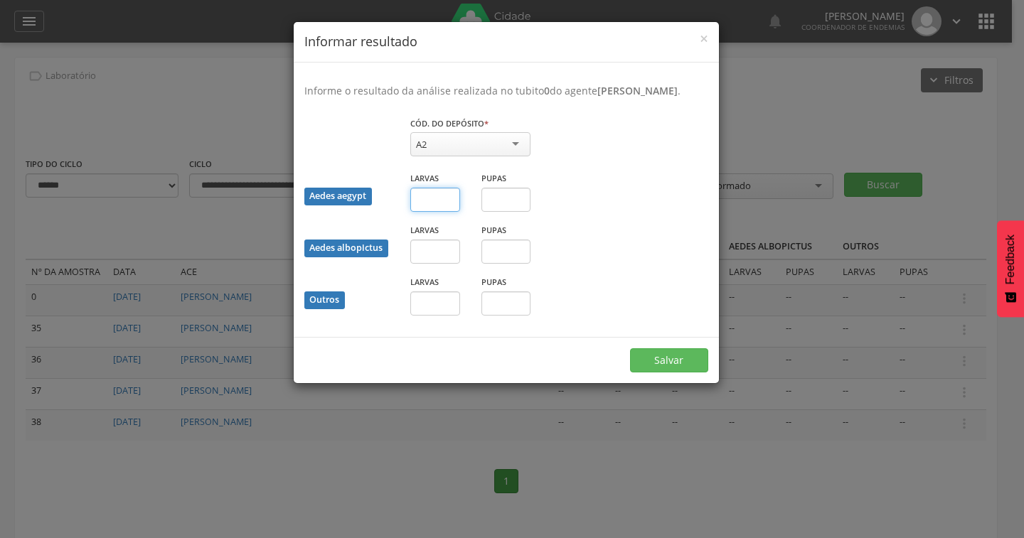
click at [445, 212] on input "text" at bounding box center [435, 200] width 50 height 24
type input "*"
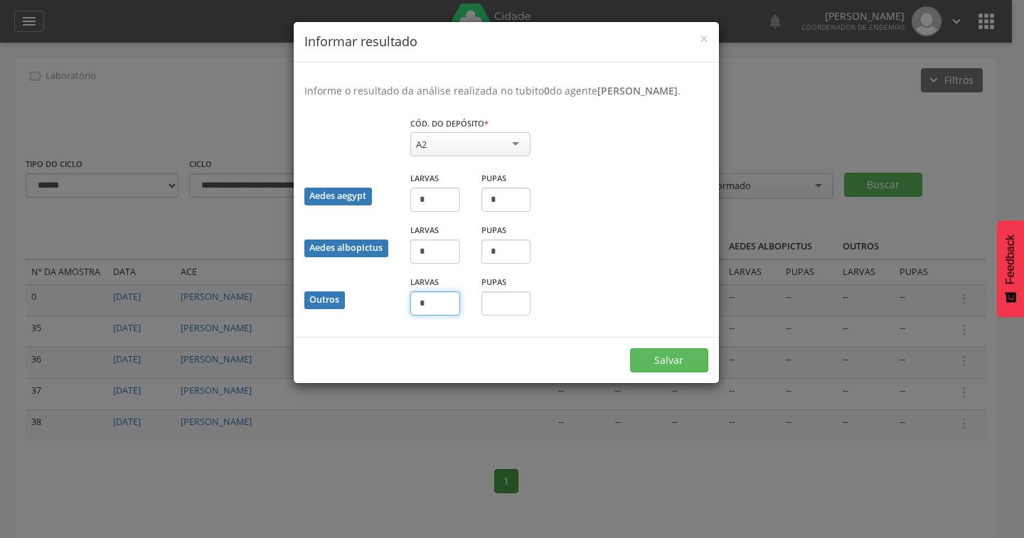
type input "*"
click at [670, 363] on button "Salvar" at bounding box center [669, 361] width 78 height 24
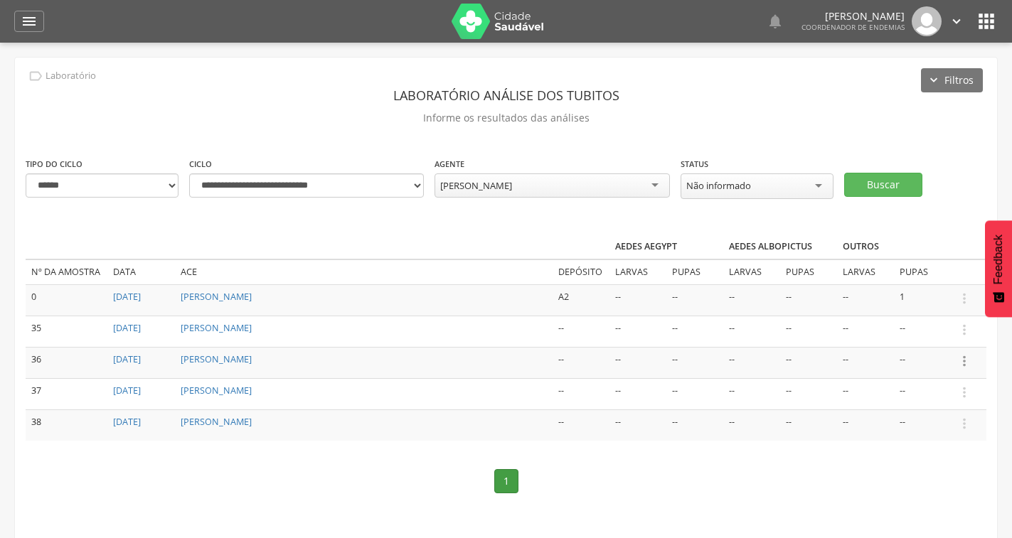
click at [966, 356] on icon "" at bounding box center [965, 362] width 16 height 16
click at [897, 339] on link "Informar resultado" at bounding box center [915, 338] width 112 height 18
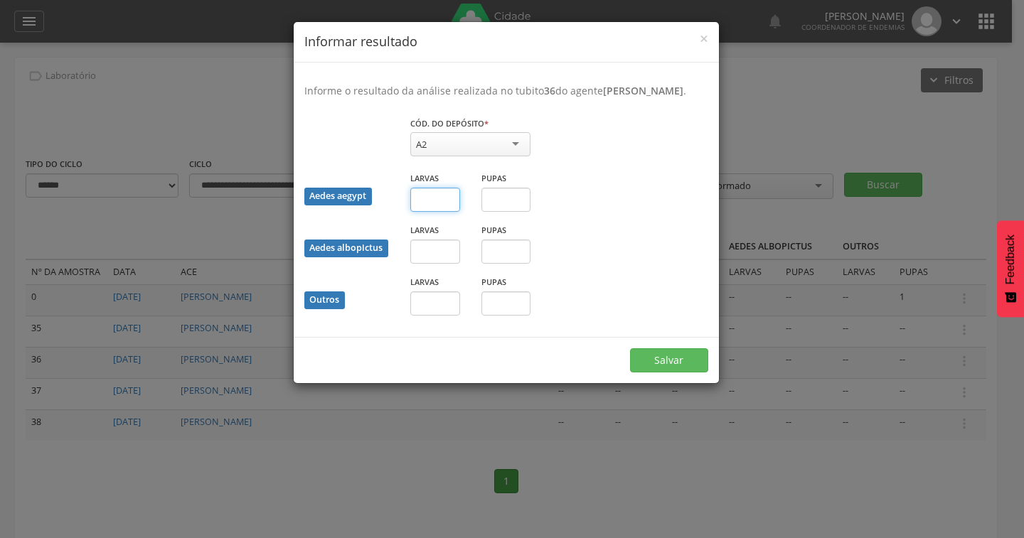
click at [425, 212] on input "text" at bounding box center [435, 200] width 50 height 24
type input "*"
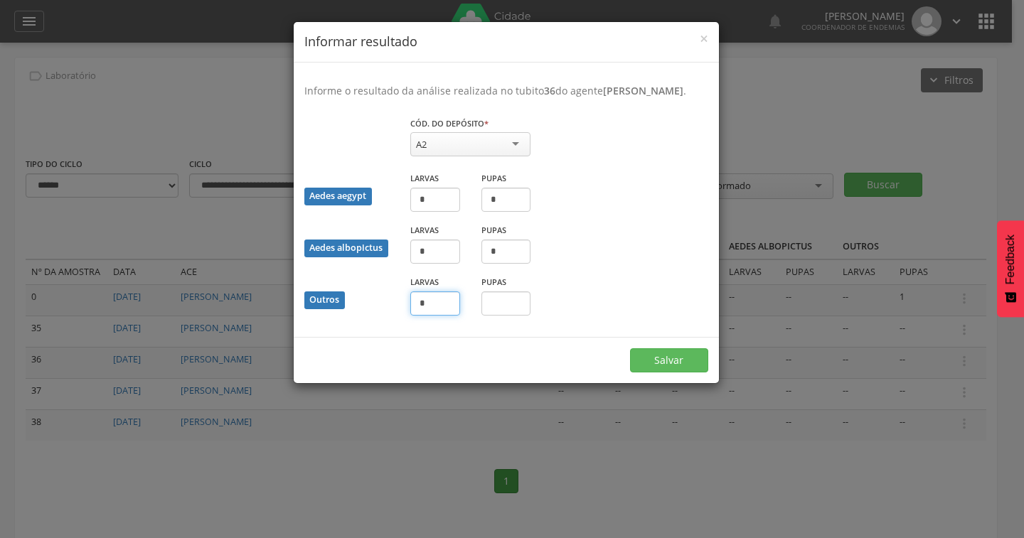
type input "*"
click at [644, 373] on button "Salvar" at bounding box center [669, 361] width 78 height 24
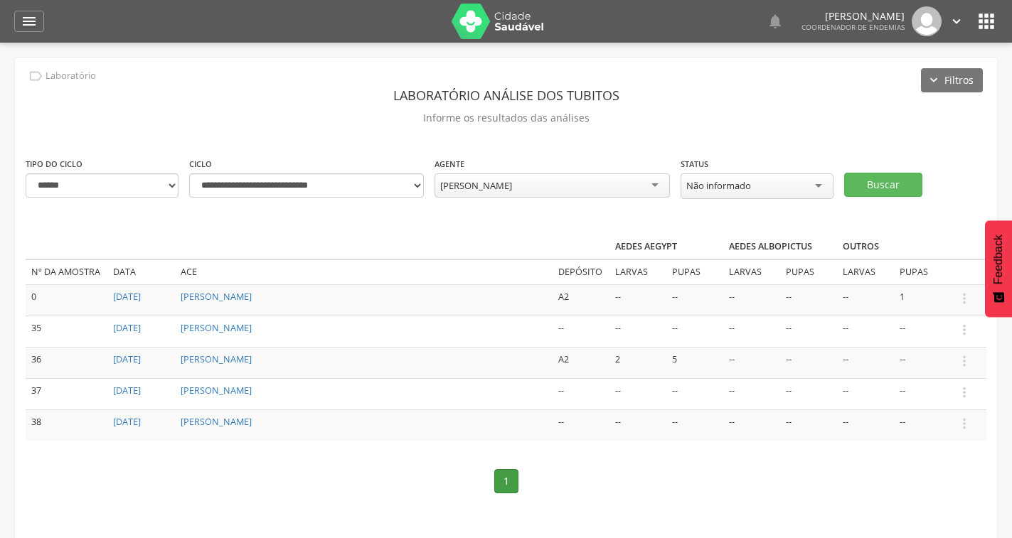
click at [526, 178] on div "Jose Hernandes Ribeiro" at bounding box center [552, 186] width 235 height 24
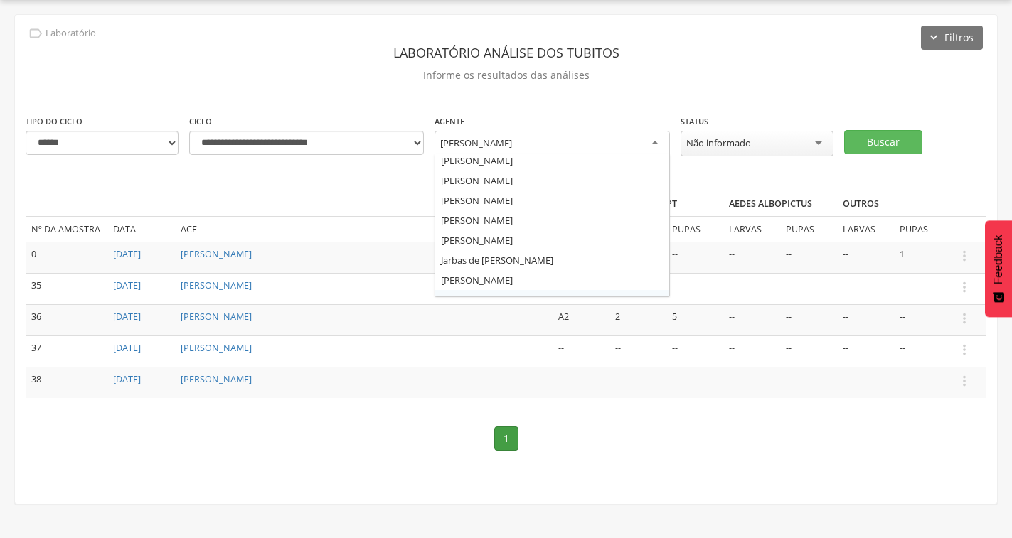
scroll to position [0, 0]
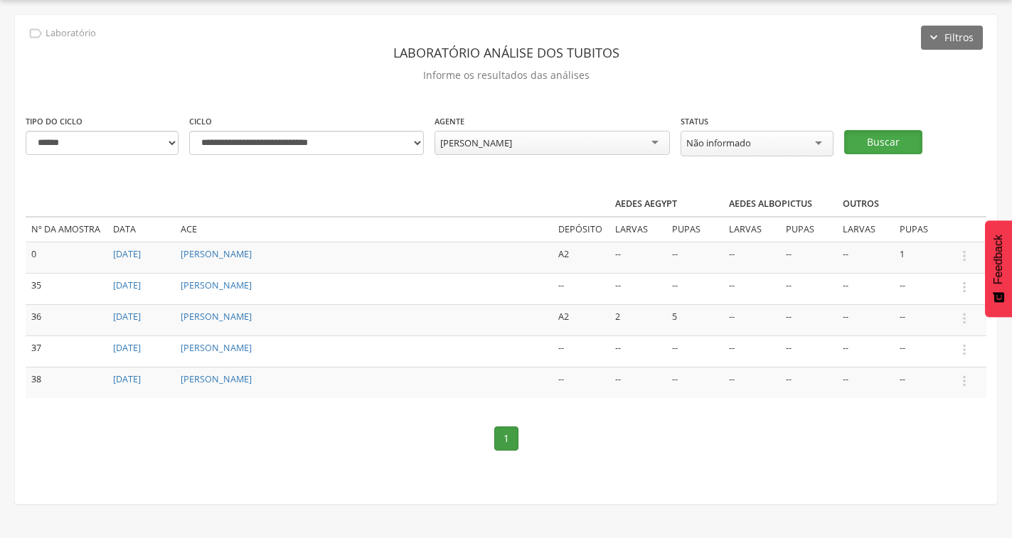
click at [900, 130] on button "Buscar" at bounding box center [883, 142] width 78 height 24
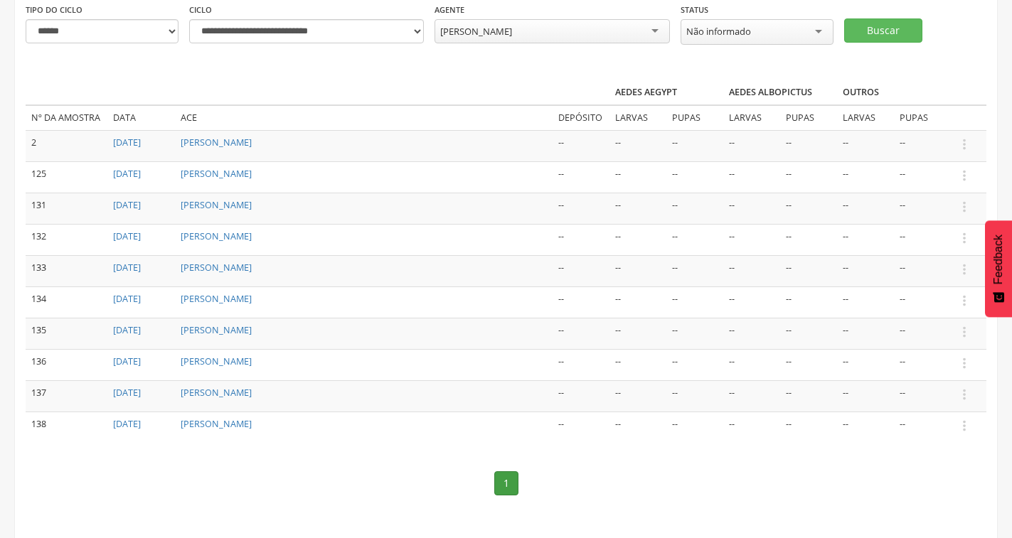
scroll to position [164, 0]
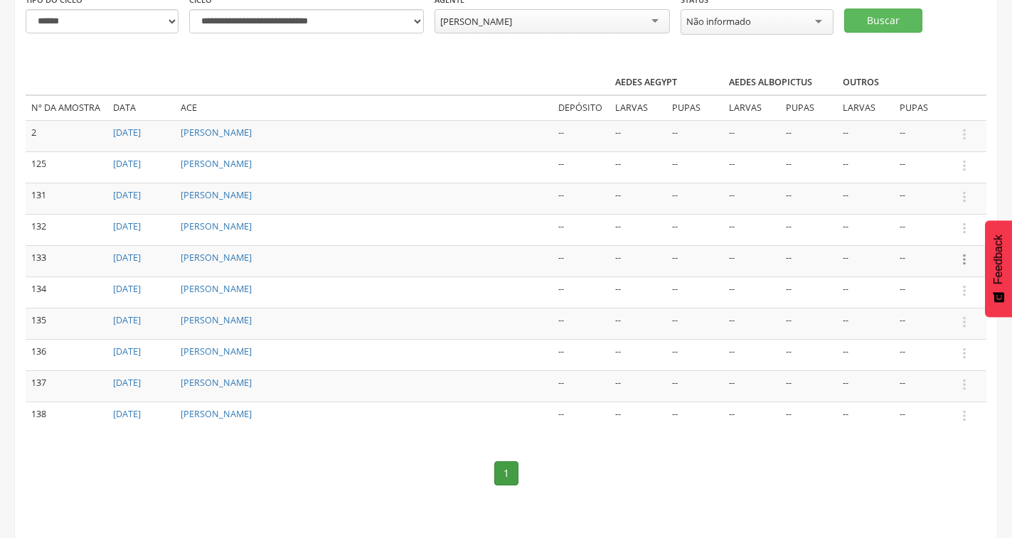
click at [961, 255] on icon "" at bounding box center [965, 260] width 16 height 16
click at [935, 228] on link "Informar resultado" at bounding box center [915, 236] width 112 height 18
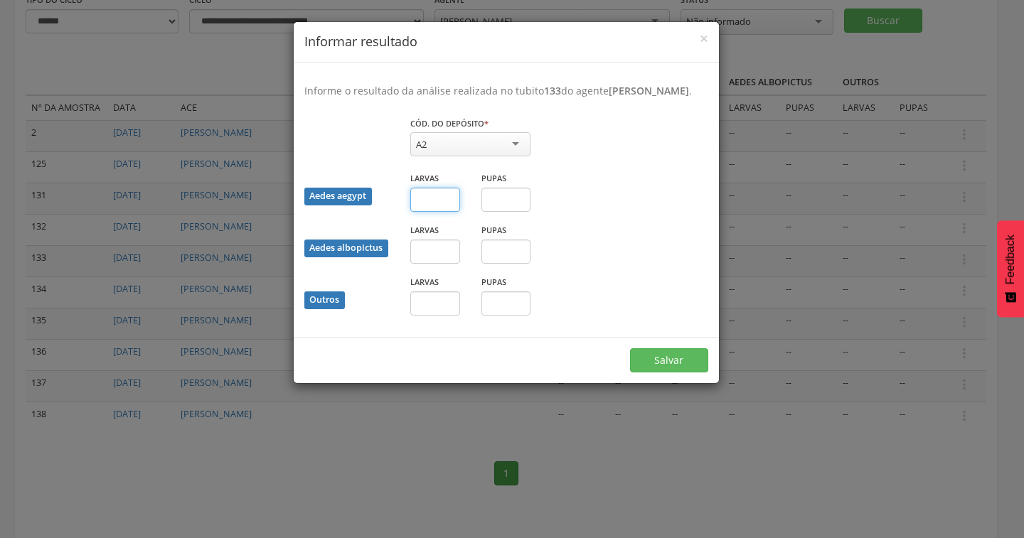
click at [428, 206] on input "text" at bounding box center [435, 200] width 50 height 24
type input "*"
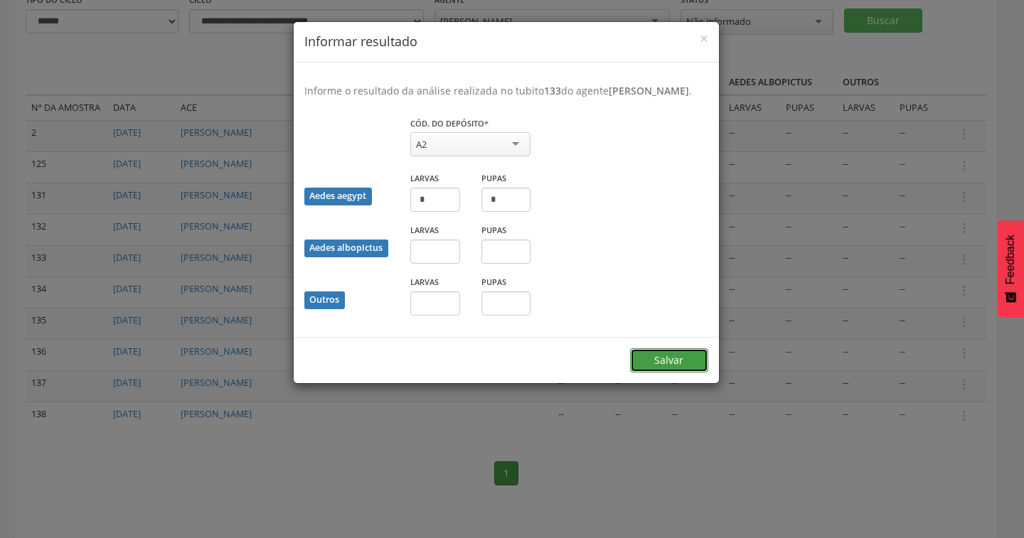
click at [672, 366] on button "Salvar" at bounding box center [669, 361] width 78 height 24
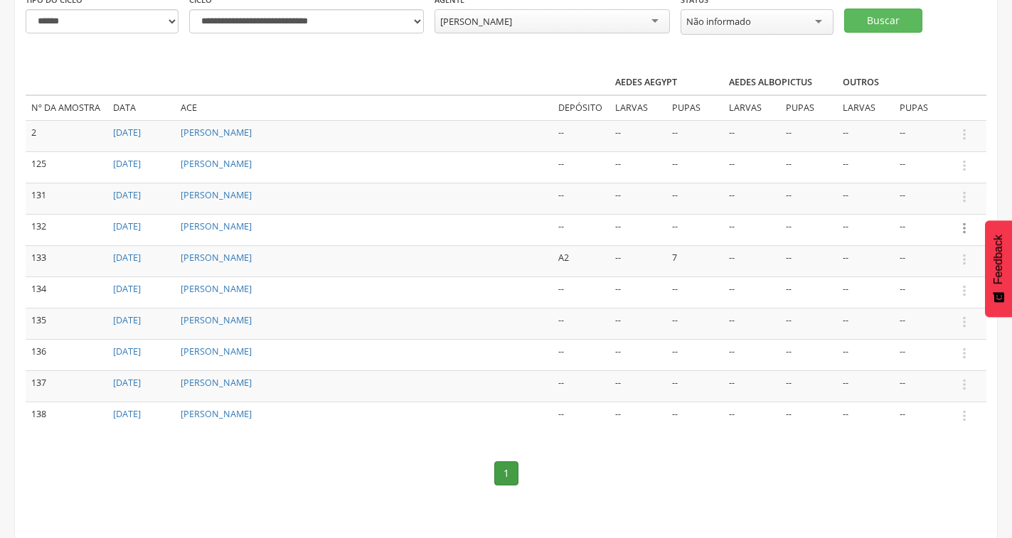
click at [963, 228] on icon "" at bounding box center [965, 229] width 16 height 16
click at [924, 198] on link "Informar resultado" at bounding box center [915, 205] width 112 height 18
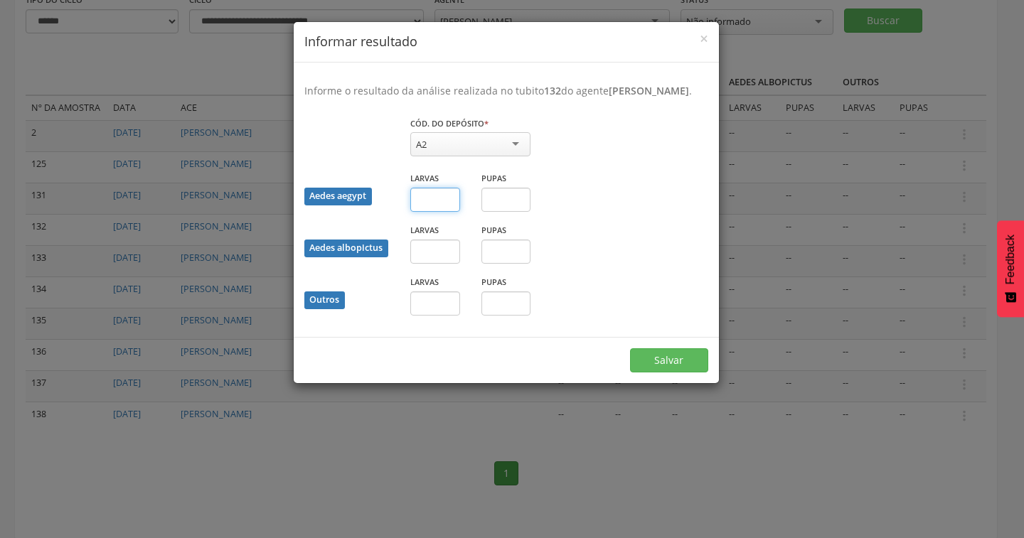
click at [444, 212] on input "text" at bounding box center [435, 200] width 50 height 24
type input "*"
click at [489, 208] on input "text" at bounding box center [507, 200] width 50 height 24
type input "*"
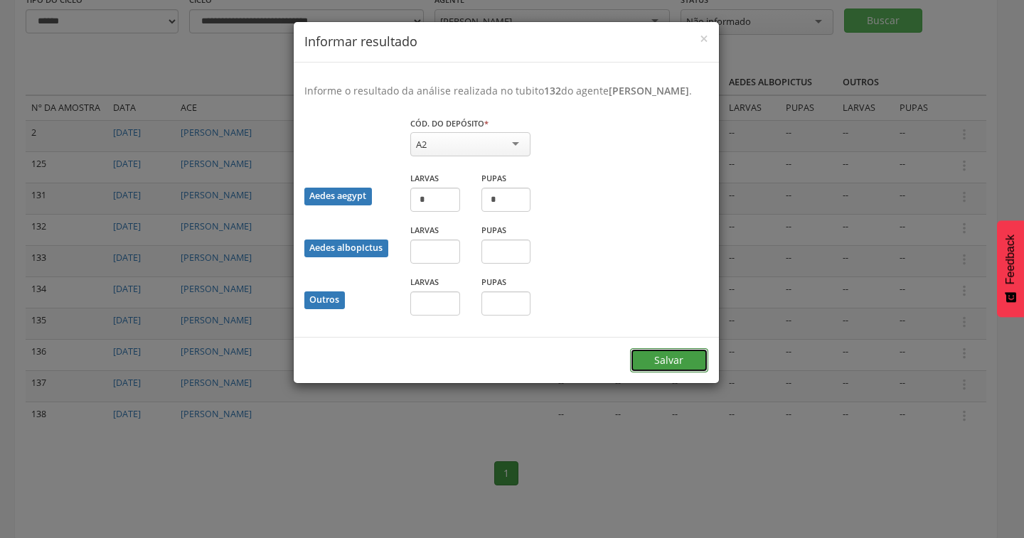
click at [663, 366] on button "Salvar" at bounding box center [669, 361] width 78 height 24
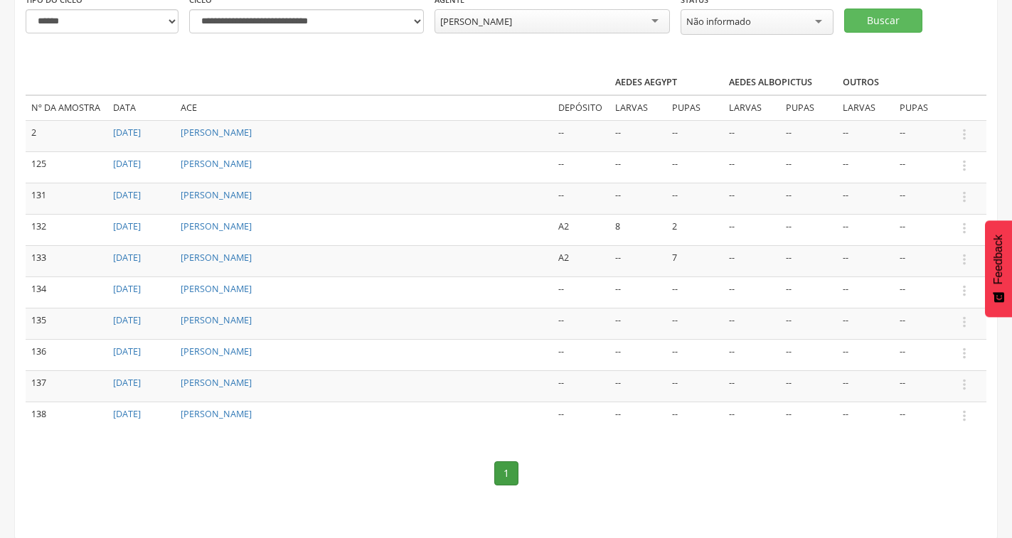
click at [592, 23] on div "Francisco Carlos da Costa" at bounding box center [552, 21] width 235 height 24
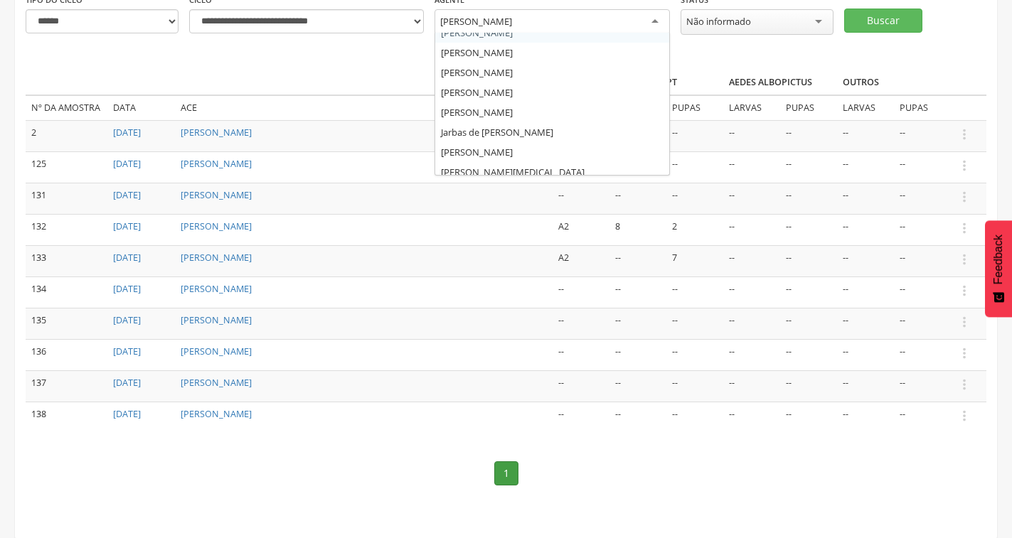
scroll to position [176, 0]
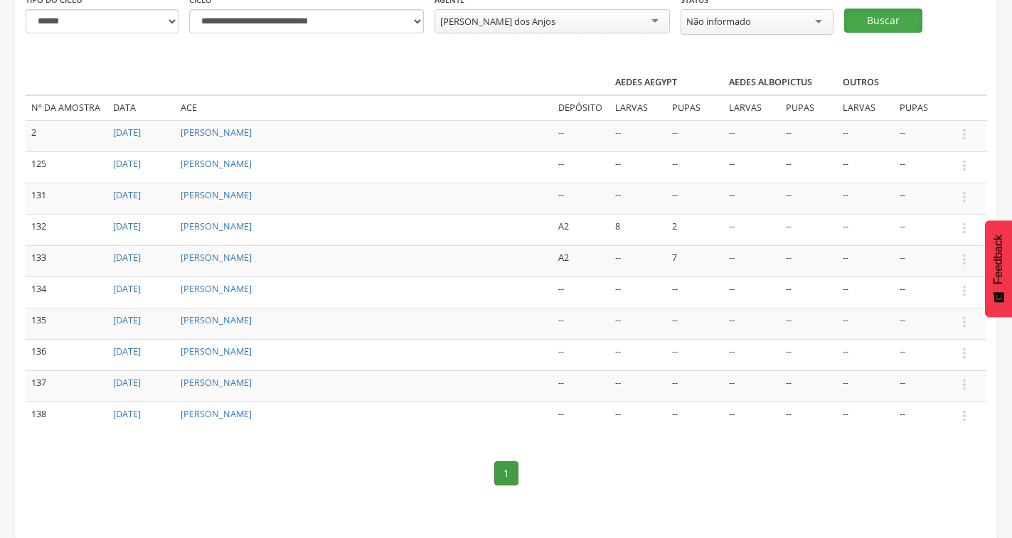
click at [877, 21] on button "Buscar" at bounding box center [883, 21] width 78 height 24
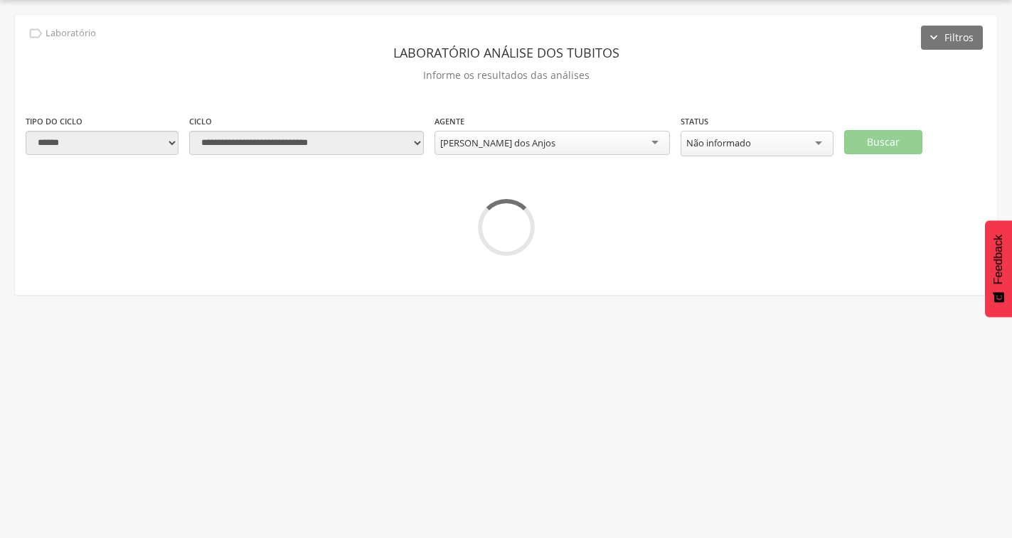
scroll to position [43, 0]
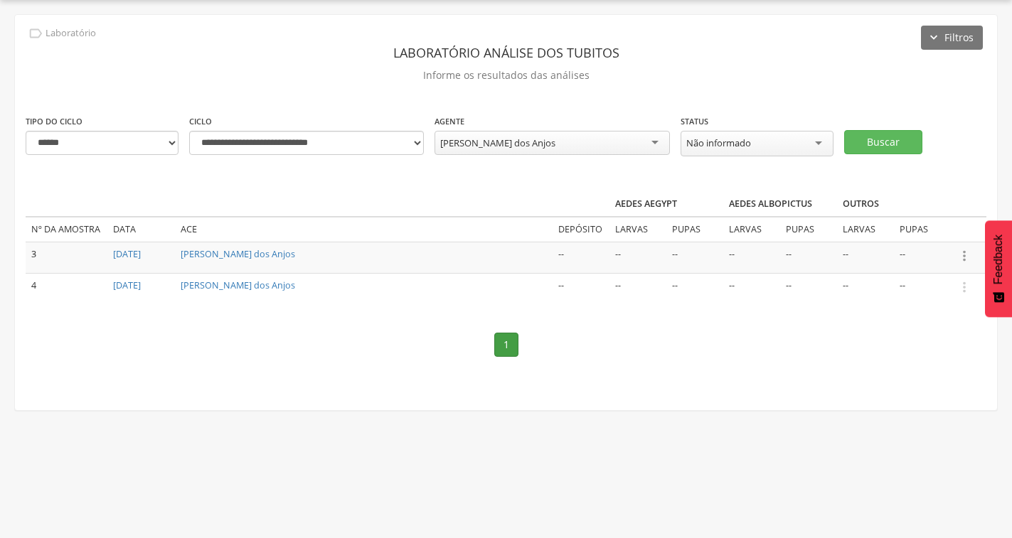
click at [962, 255] on icon "" at bounding box center [965, 256] width 16 height 16
click at [875, 235] on link "Informar resultado" at bounding box center [915, 232] width 112 height 18
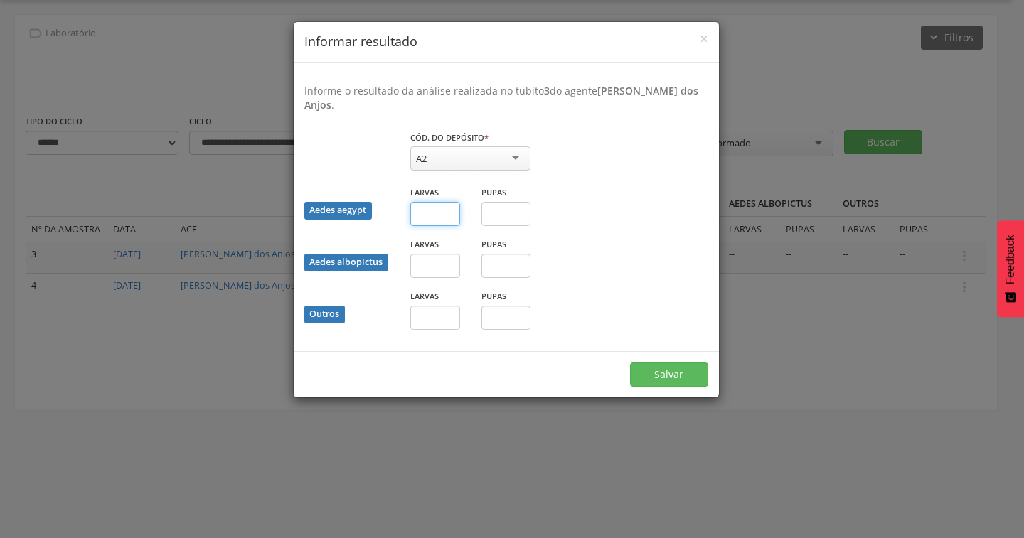
click at [448, 209] on input "text" at bounding box center [435, 214] width 50 height 24
type input "*"
click at [659, 370] on button "Salvar" at bounding box center [669, 375] width 78 height 24
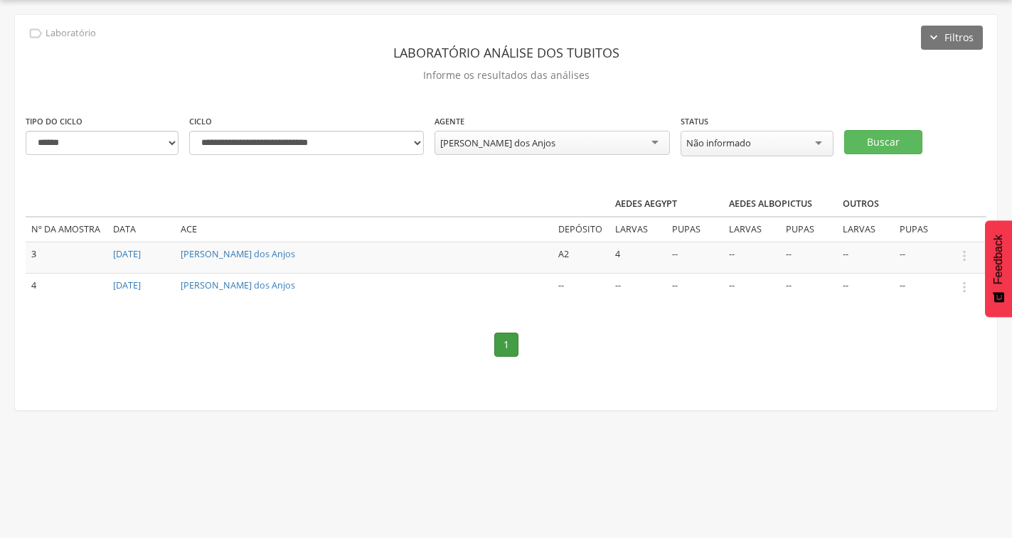
click at [548, 142] on div "[PERSON_NAME] dos Anjos" at bounding box center [497, 143] width 115 height 13
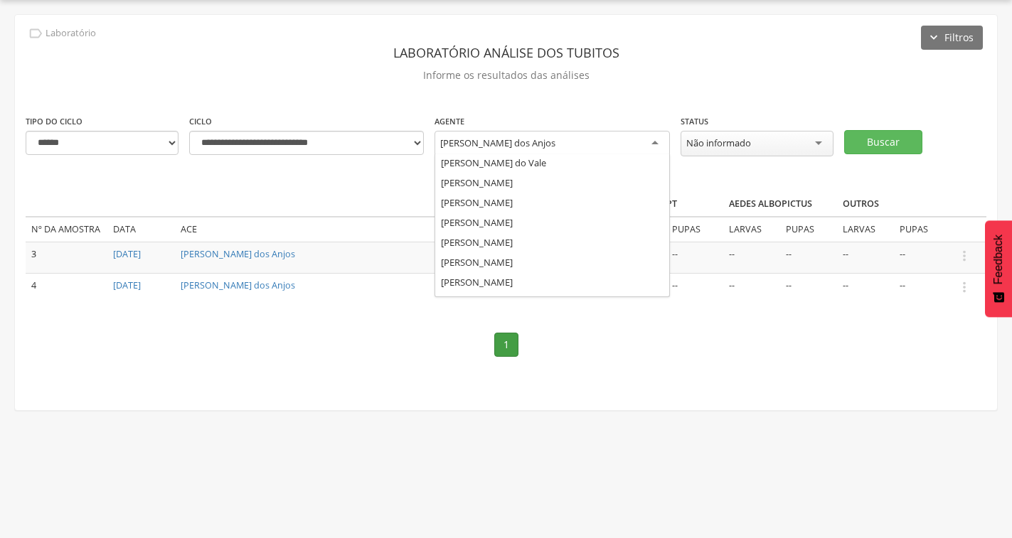
scroll to position [34, 0]
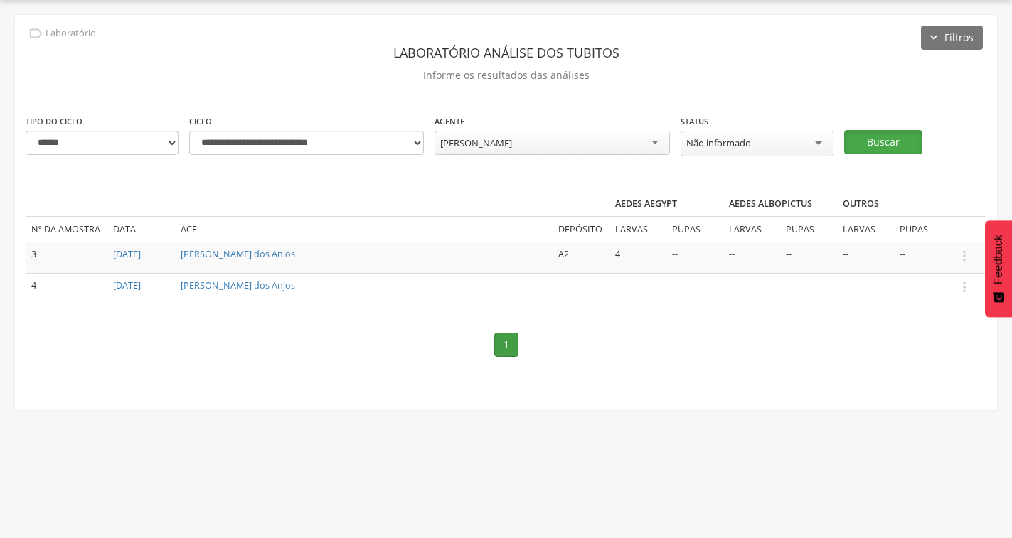
click at [898, 141] on button "Buscar" at bounding box center [883, 142] width 78 height 24
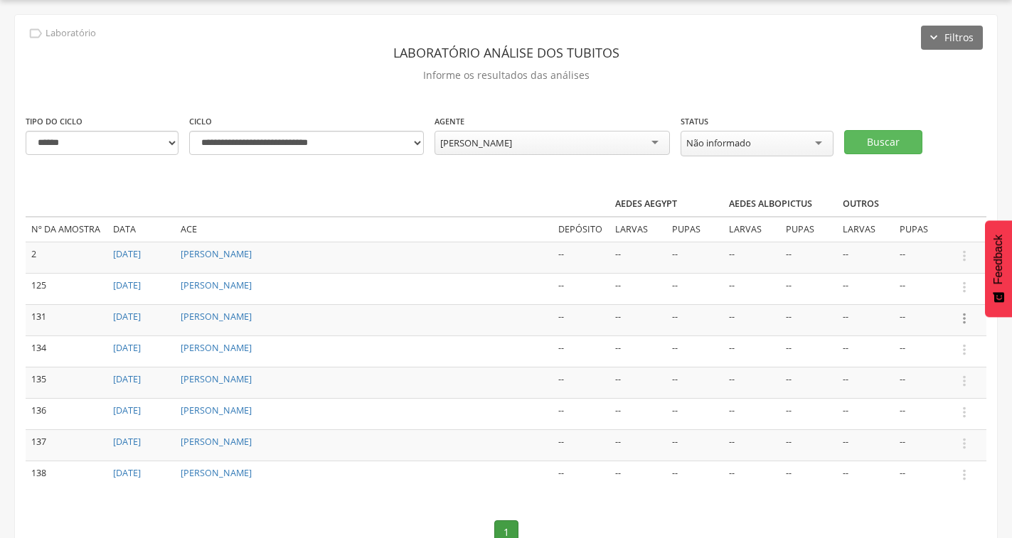
click at [966, 318] on icon "" at bounding box center [965, 319] width 16 height 16
click at [935, 287] on link "Informar resultado" at bounding box center [915, 295] width 112 height 18
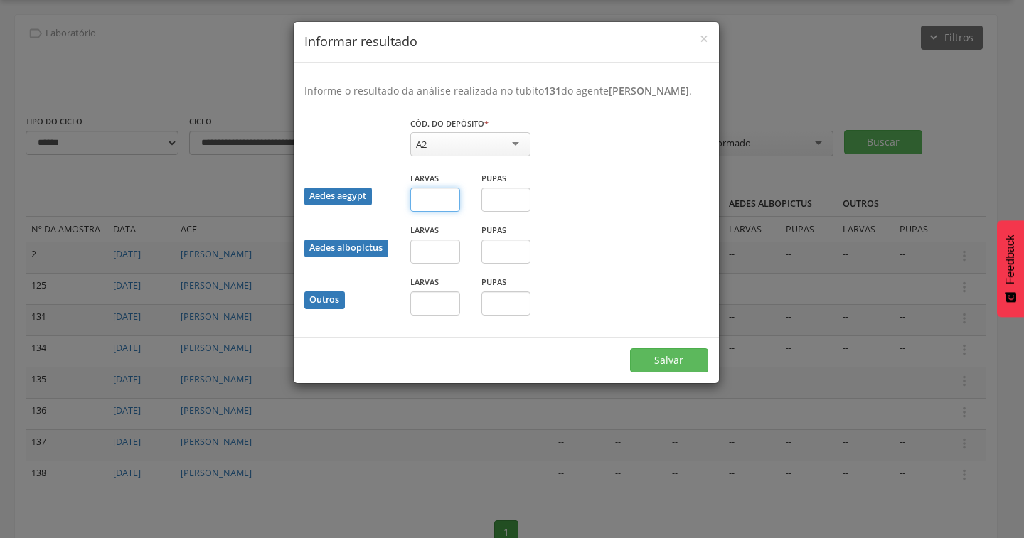
click at [422, 212] on input "text" at bounding box center [435, 200] width 50 height 24
type input "*"
click at [677, 373] on button "Salvar" at bounding box center [669, 361] width 78 height 24
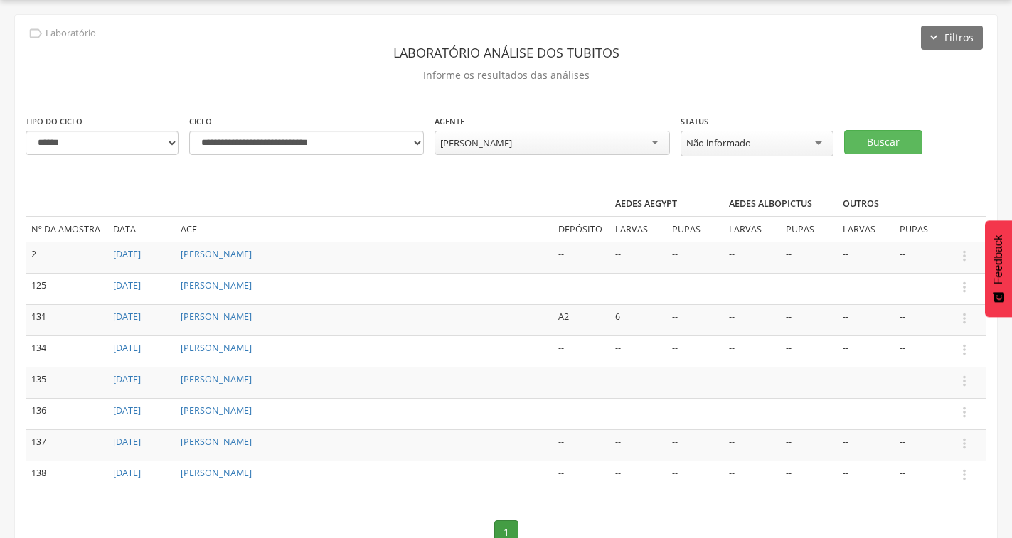
click at [580, 149] on div "Francisco Carlos da Costa" at bounding box center [552, 143] width 235 height 24
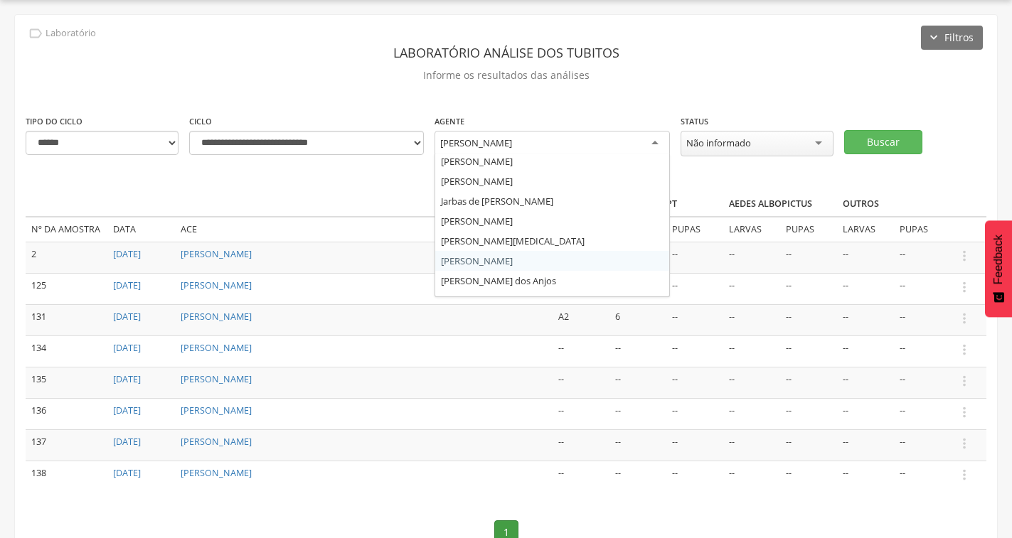
scroll to position [176, 0]
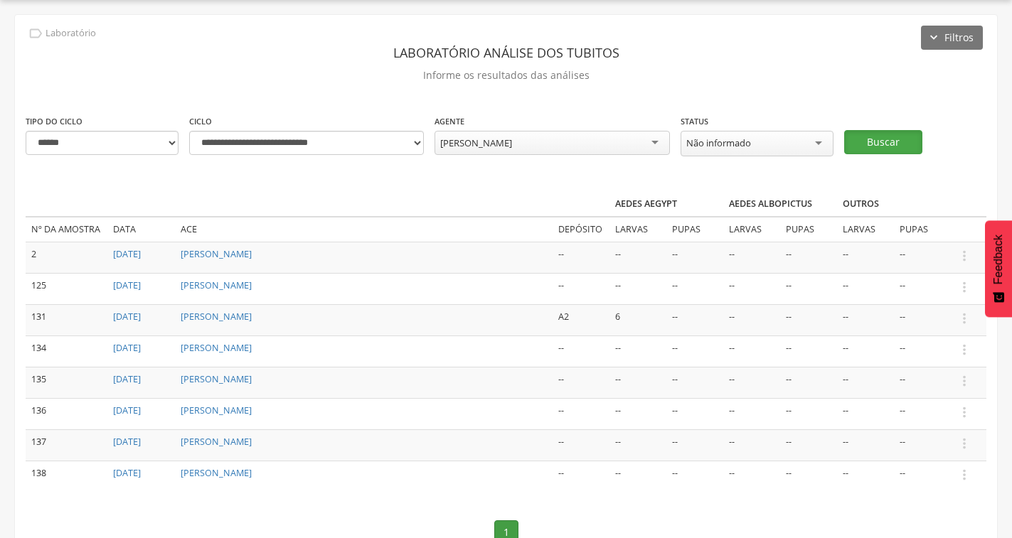
click at [881, 142] on button "Buscar" at bounding box center [883, 142] width 78 height 24
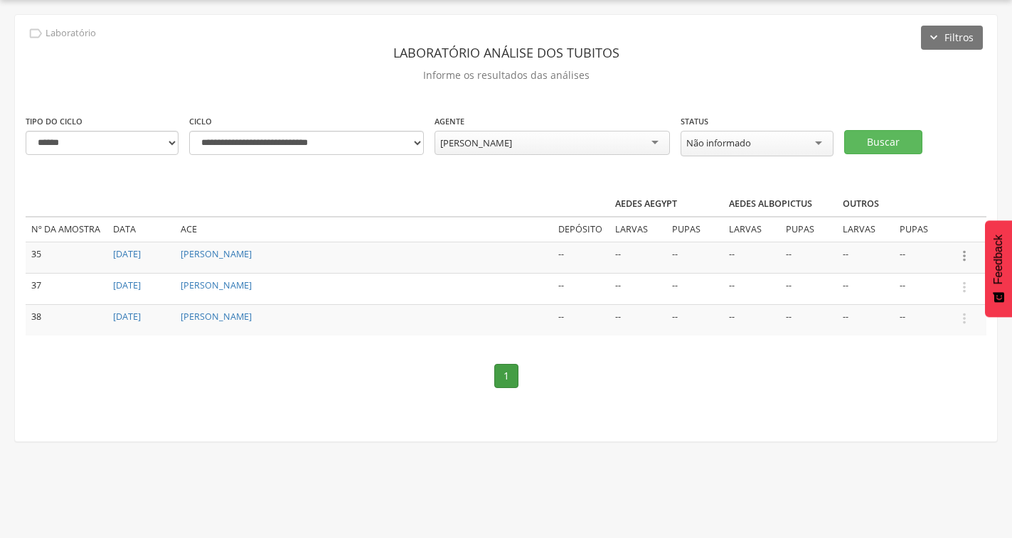
click at [969, 251] on icon "" at bounding box center [965, 256] width 16 height 16
click at [896, 232] on link "Informar resultado" at bounding box center [915, 232] width 112 height 18
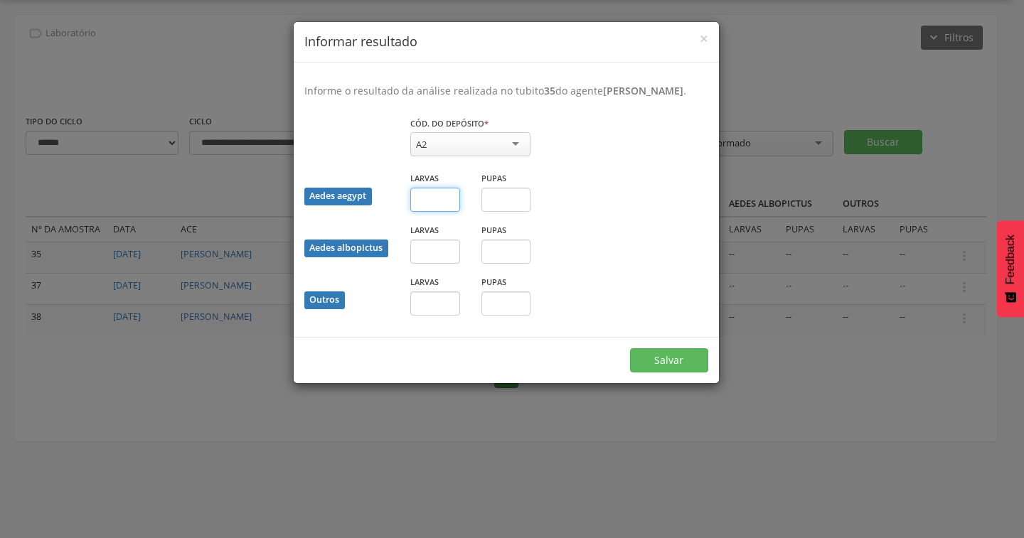
click at [416, 204] on input "text" at bounding box center [435, 200] width 50 height 24
type input "*"
click at [510, 212] on input "text" at bounding box center [507, 200] width 50 height 24
type input "*"
click at [660, 373] on button "Salvar" at bounding box center [669, 361] width 78 height 24
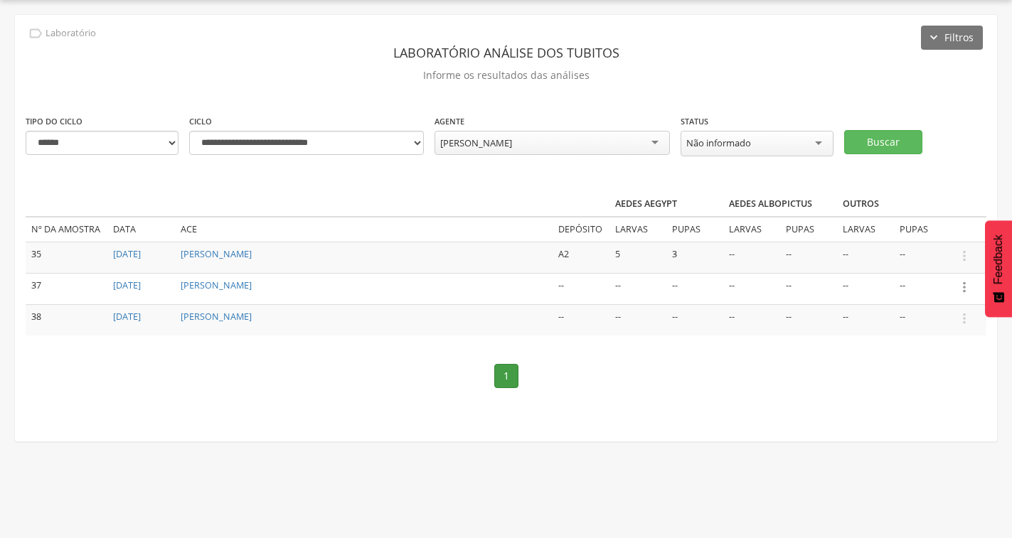
click at [965, 285] on icon "" at bounding box center [965, 288] width 16 height 16
click at [899, 257] on link "Informar resultado" at bounding box center [915, 264] width 112 height 18
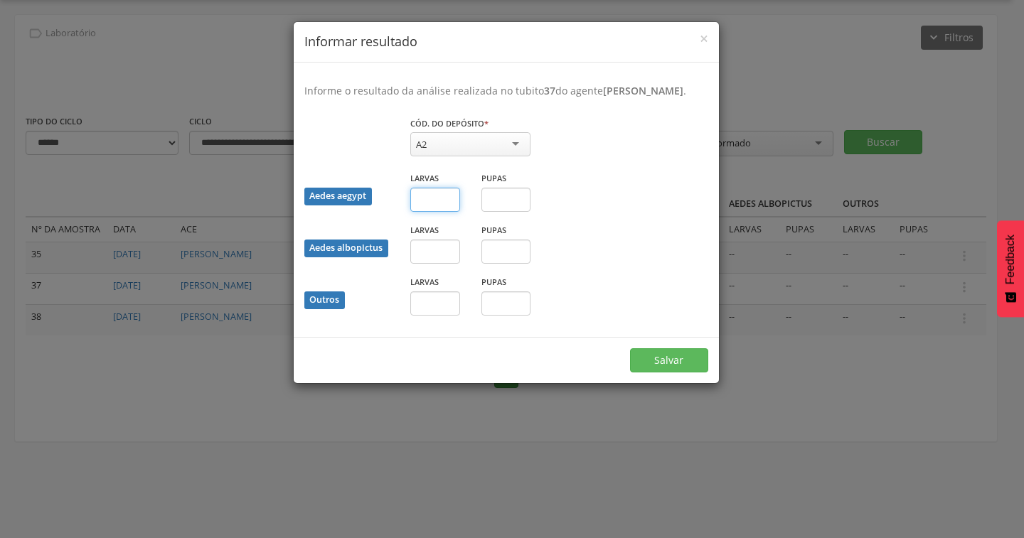
click at [437, 212] on input "text" at bounding box center [435, 200] width 50 height 24
type input "*"
click at [502, 212] on input "text" at bounding box center [507, 200] width 50 height 24
type input "*"
click at [657, 371] on button "Salvar" at bounding box center [669, 361] width 78 height 24
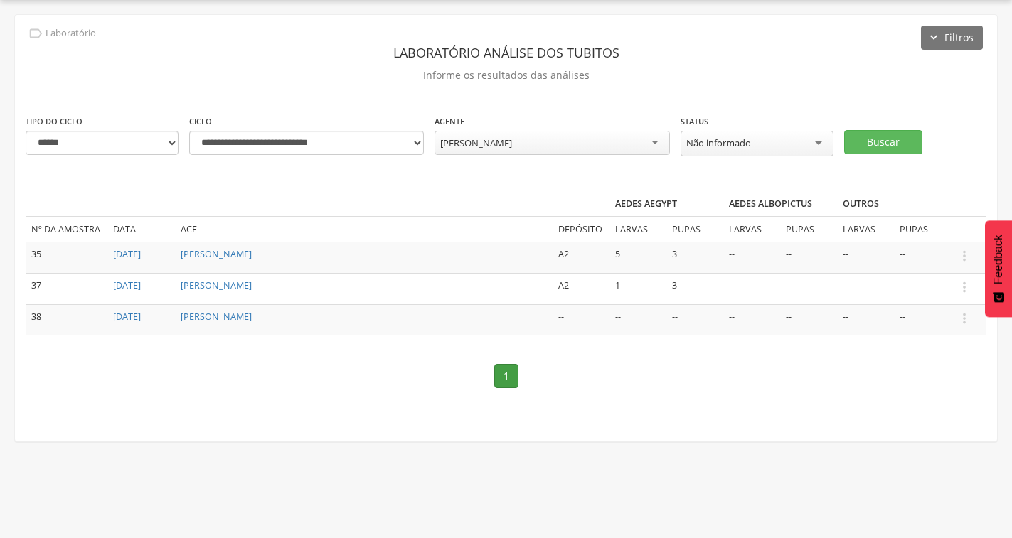
click at [632, 140] on div "Jose Hernandes Ribeiro" at bounding box center [552, 143] width 235 height 24
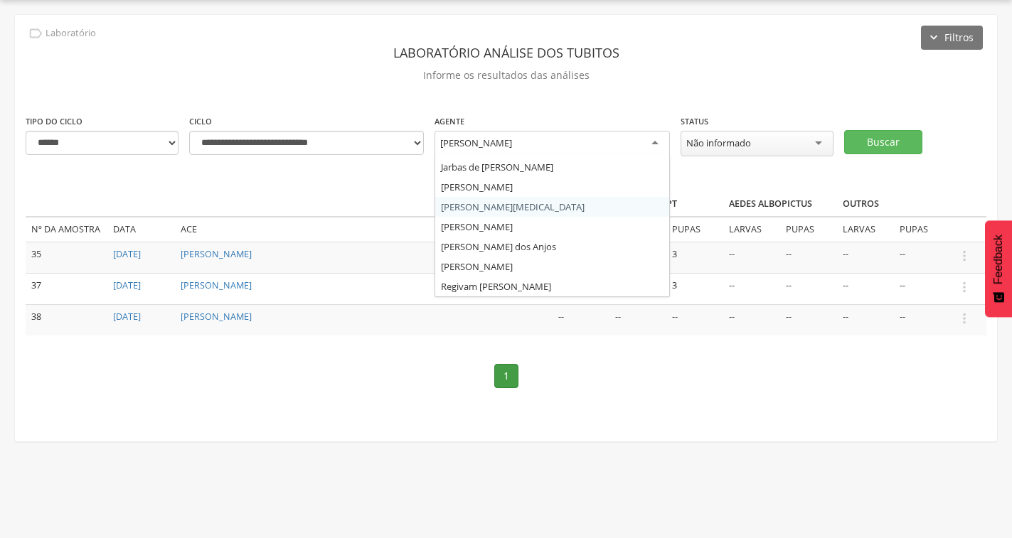
scroll to position [34, 0]
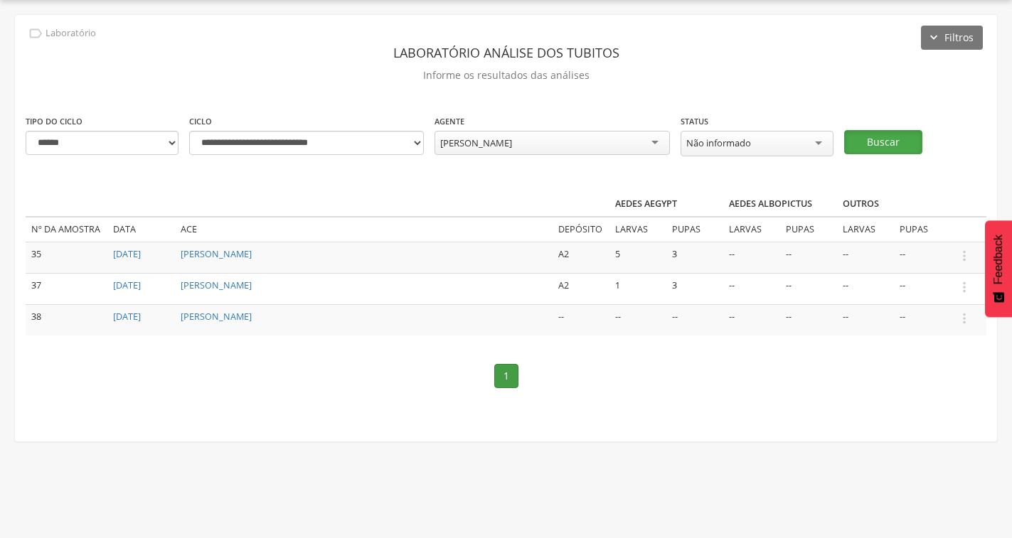
click at [870, 139] on button "Buscar" at bounding box center [883, 142] width 78 height 24
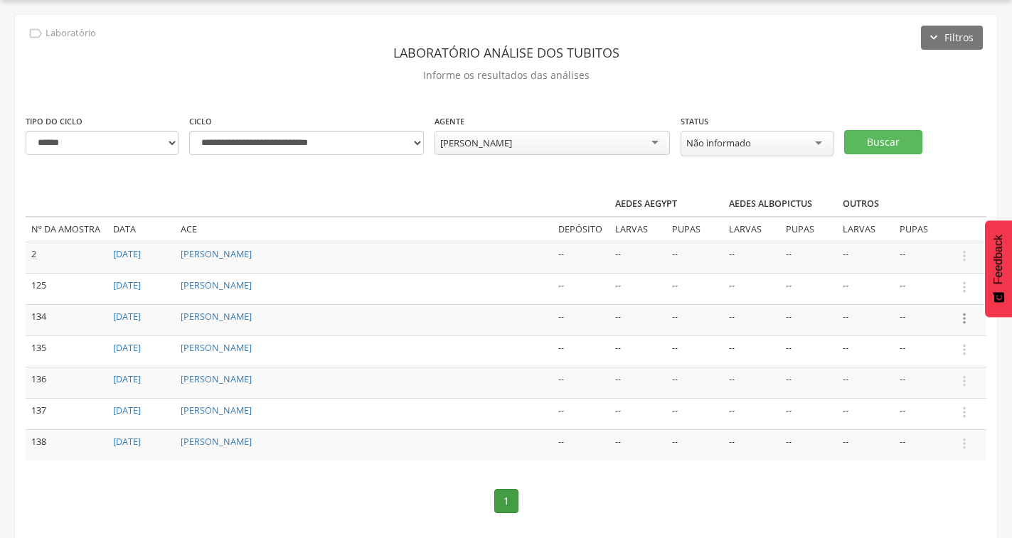
click at [968, 315] on icon "" at bounding box center [965, 319] width 16 height 16
click at [906, 294] on link "Informar resultado" at bounding box center [915, 295] width 112 height 18
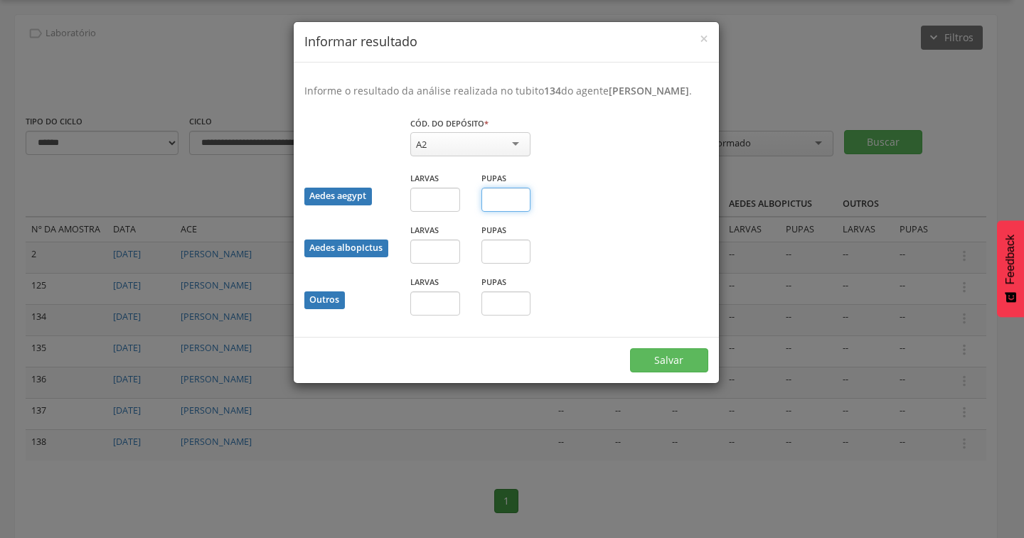
click at [503, 212] on input "text" at bounding box center [507, 200] width 50 height 24
type input "*"
click at [657, 371] on button "Salvar" at bounding box center [669, 361] width 78 height 24
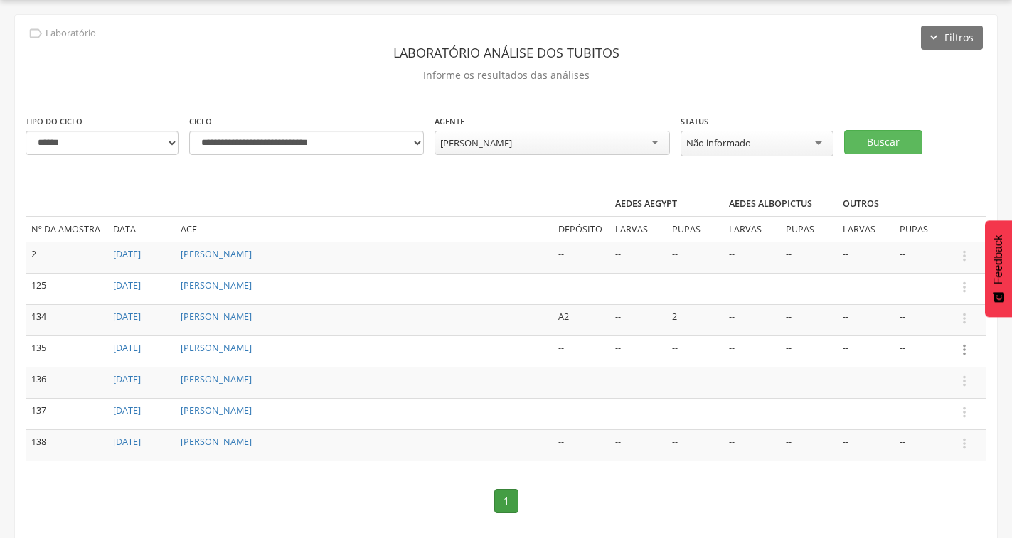
click at [963, 346] on icon "" at bounding box center [965, 350] width 16 height 16
click at [911, 335] on ul "Informar resultado" at bounding box center [916, 326] width 114 height 26
click at [915, 324] on td "--" at bounding box center [922, 319] width 57 height 31
click at [964, 349] on icon "" at bounding box center [965, 350] width 16 height 16
click at [907, 322] on link "Informar resultado" at bounding box center [915, 326] width 112 height 18
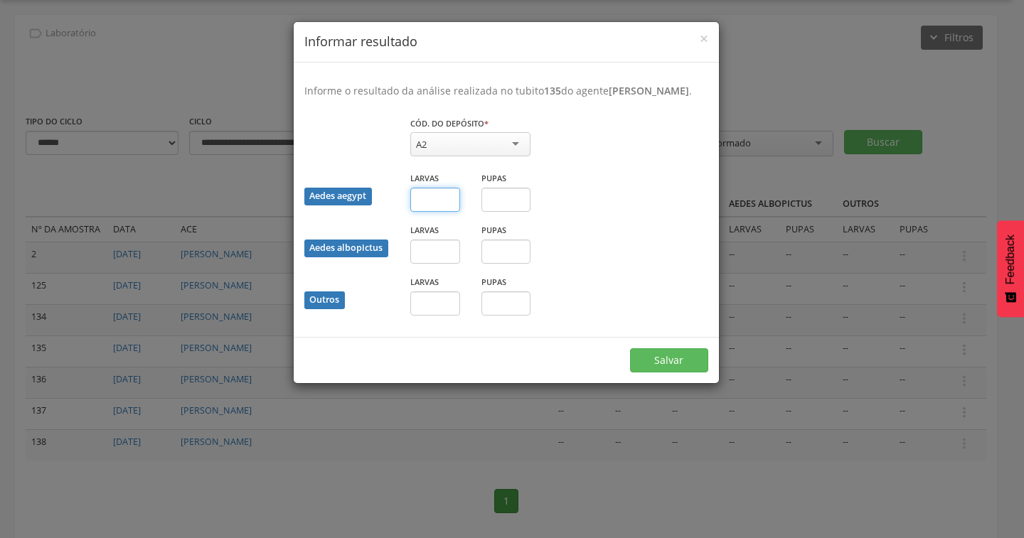
click at [439, 212] on input "text" at bounding box center [435, 200] width 50 height 24
type input "*"
click at [687, 373] on button "Salvar" at bounding box center [669, 361] width 78 height 24
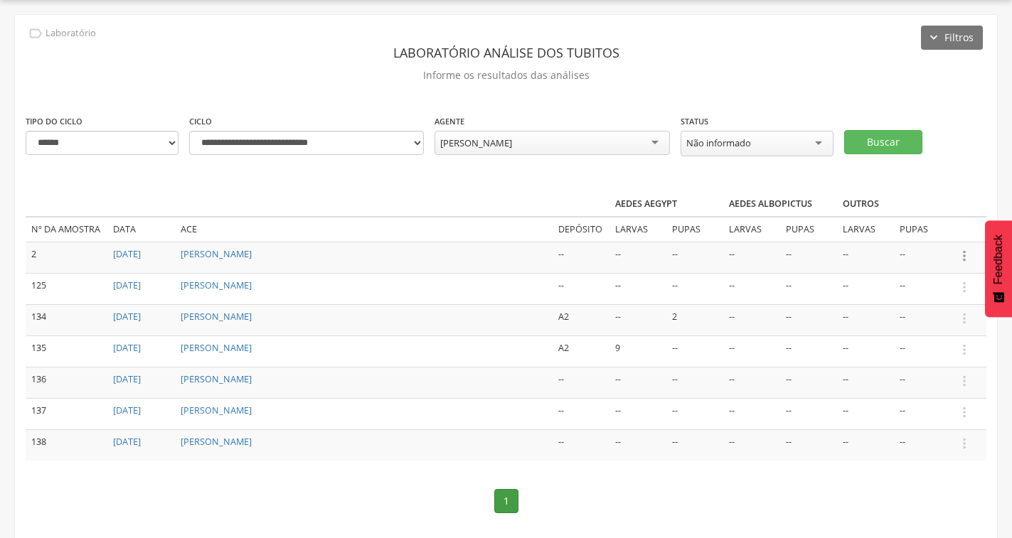
click at [965, 252] on icon "" at bounding box center [965, 256] width 16 height 16
click at [897, 230] on link "Informar resultado" at bounding box center [915, 232] width 112 height 18
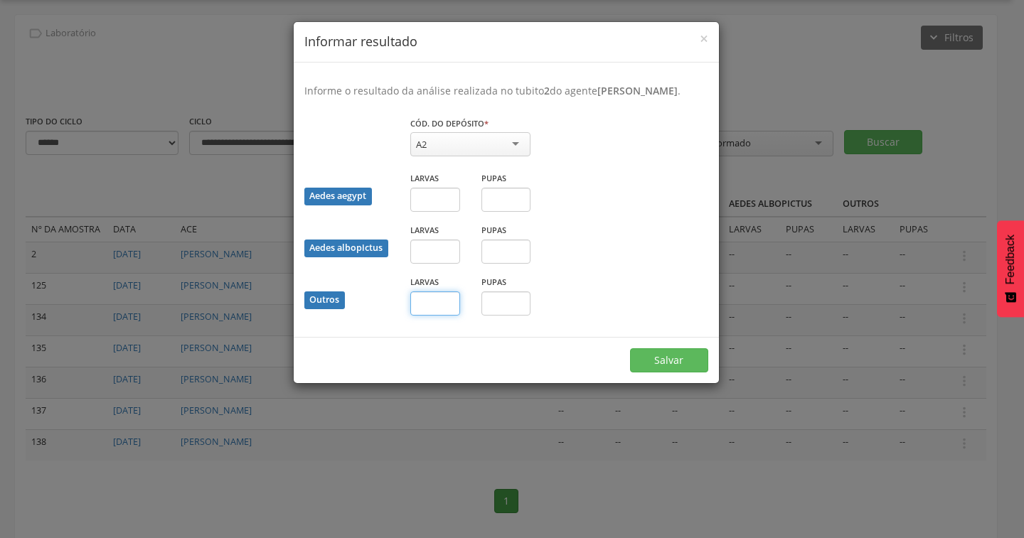
click at [436, 316] on input "text" at bounding box center [435, 304] width 50 height 24
type input "*"
click at [505, 316] on input "text" at bounding box center [507, 304] width 50 height 24
type input "*"
click at [692, 373] on button "Salvar" at bounding box center [669, 361] width 78 height 24
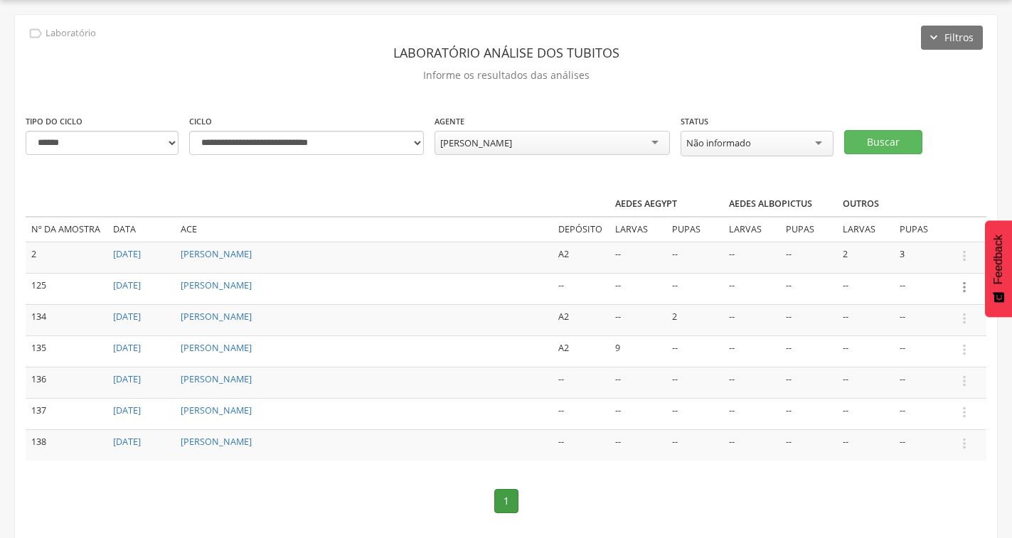
click at [963, 284] on icon "" at bounding box center [965, 288] width 16 height 16
click at [939, 255] on link "Informar resultado" at bounding box center [915, 264] width 112 height 18
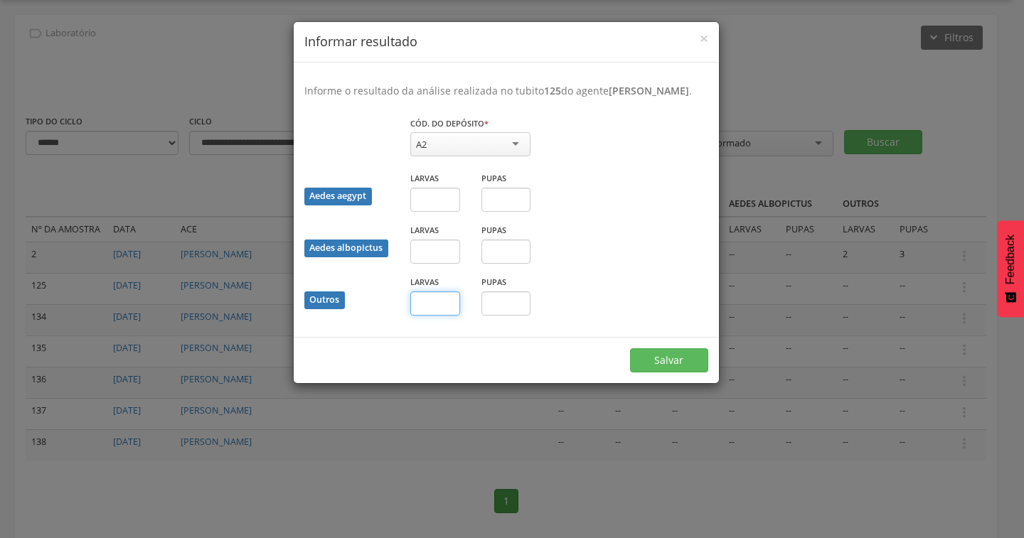
click at [430, 311] on input "text" at bounding box center [435, 304] width 50 height 24
type input "*"
click at [510, 316] on input "text" at bounding box center [507, 304] width 50 height 24
type input "*"
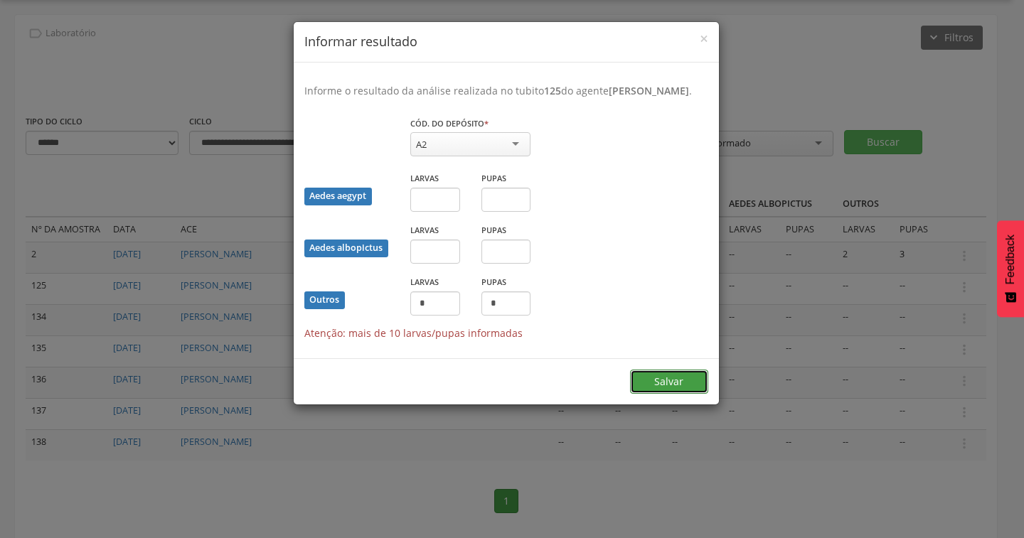
click at [674, 374] on div "Salvar" at bounding box center [506, 382] width 425 height 46
click at [668, 394] on button "Salvar" at bounding box center [669, 382] width 78 height 24
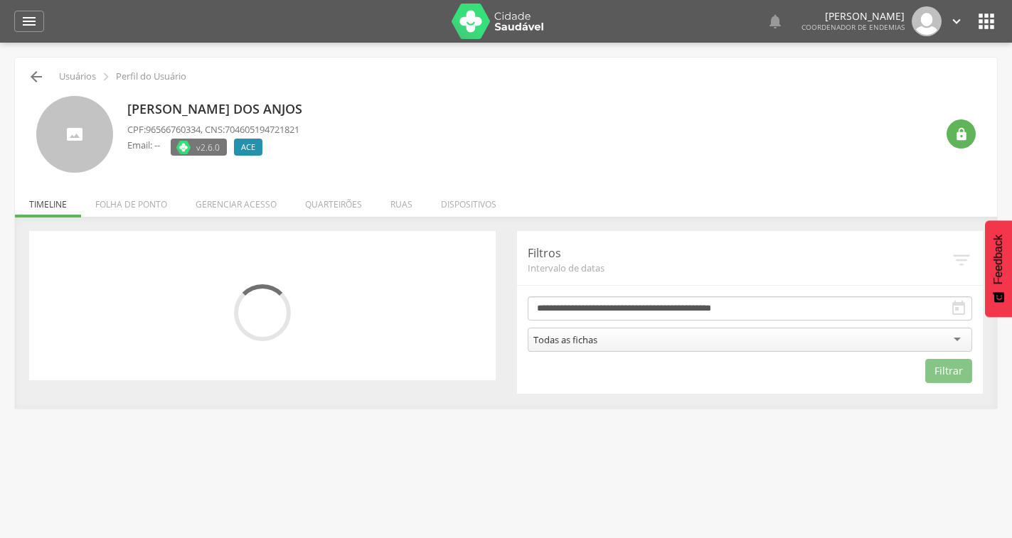
click at [40, 75] on icon "" at bounding box center [36, 76] width 17 height 17
